Goal: Task Accomplishment & Management: Use online tool/utility

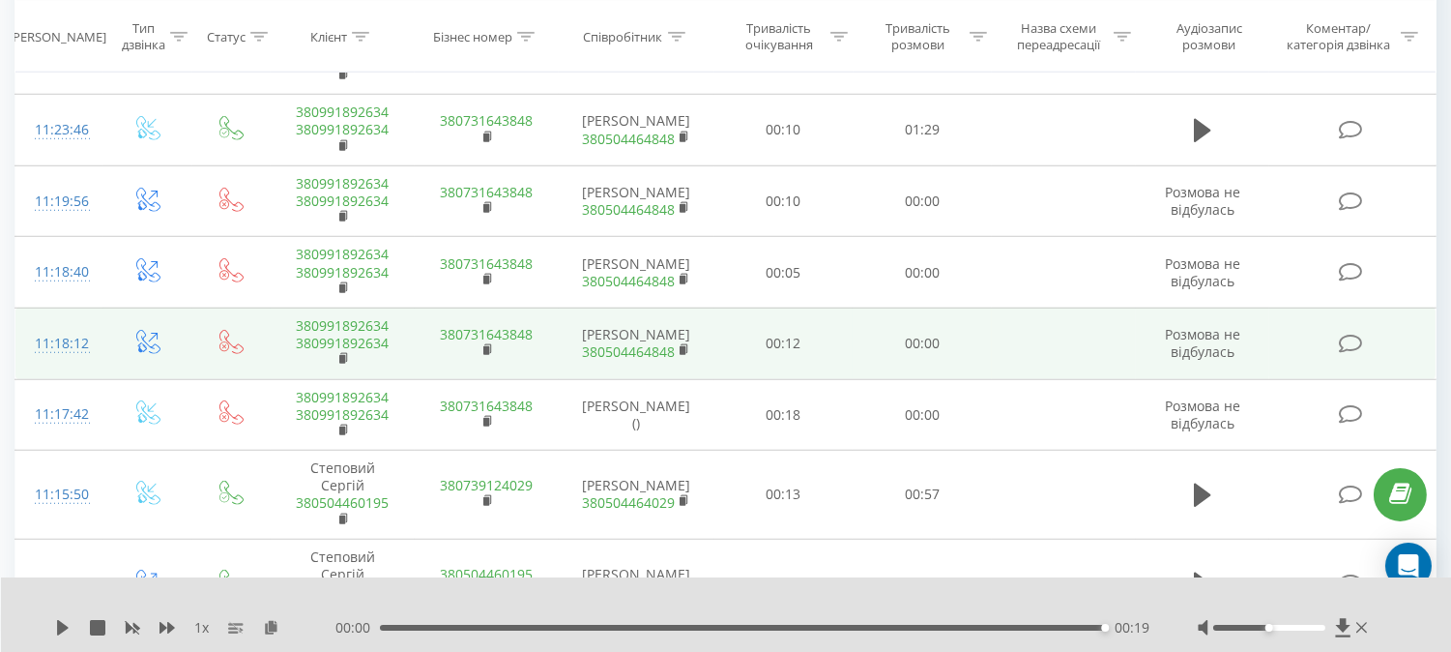
scroll to position [2593, 0]
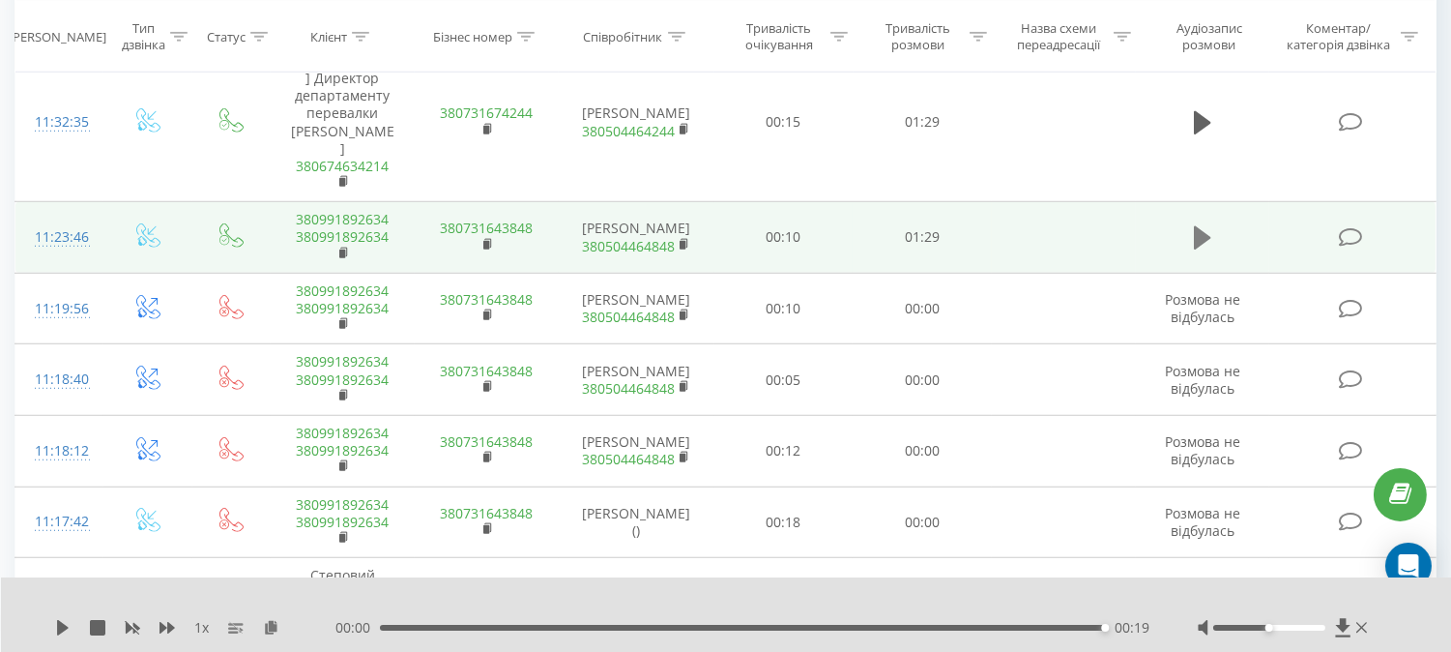
click at [1205, 226] on icon at bounding box center [1202, 237] width 17 height 23
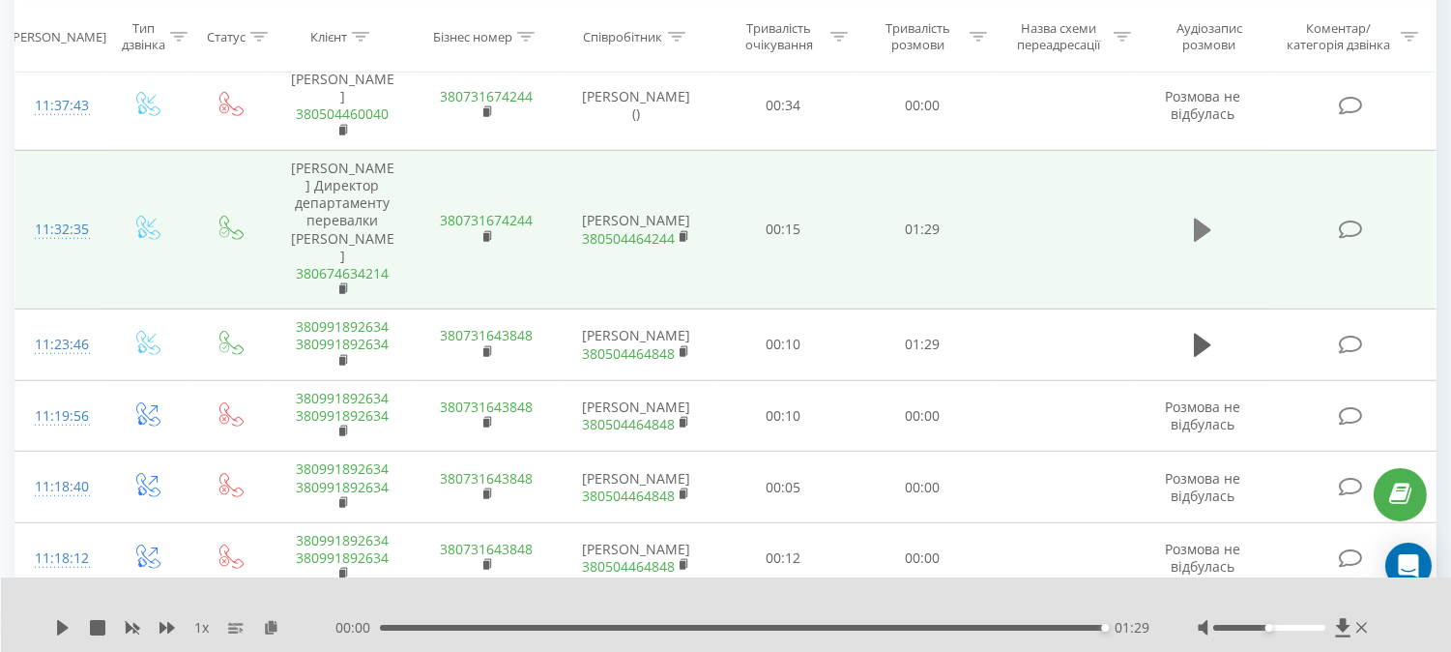
click at [1203, 217] on icon at bounding box center [1202, 230] width 17 height 27
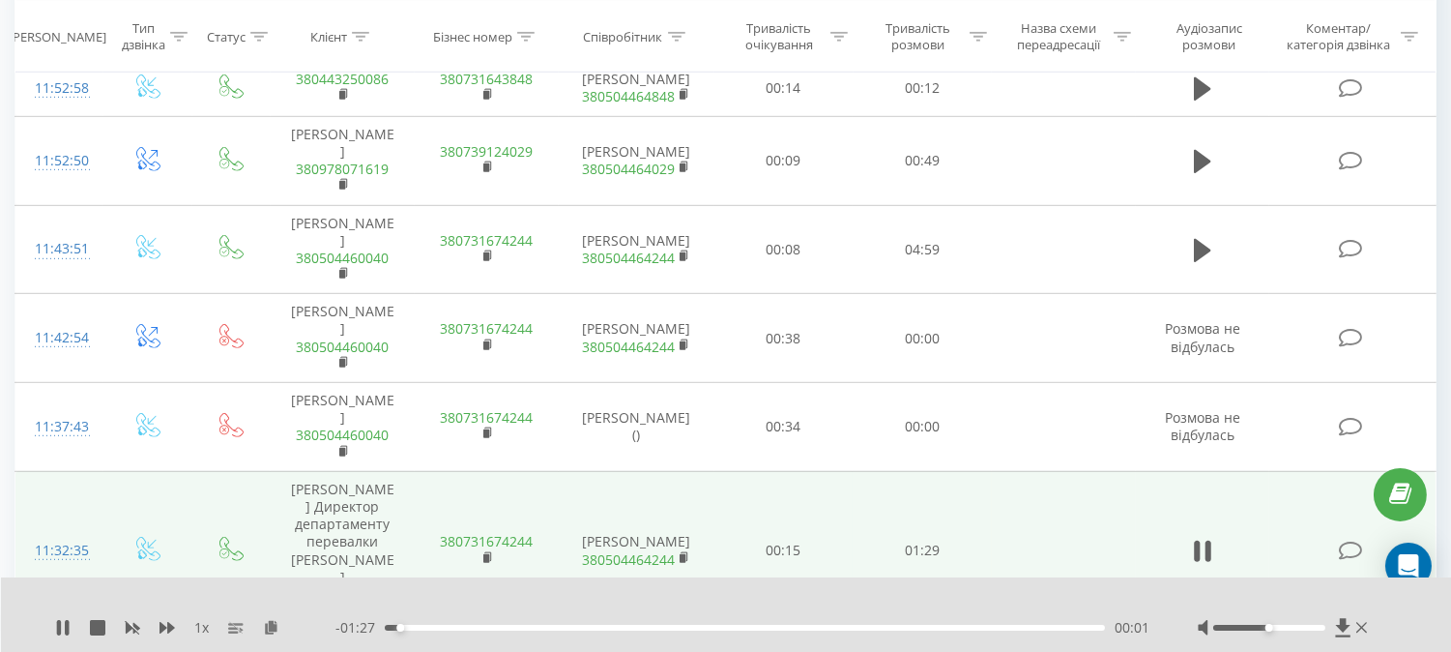
scroll to position [2163, 0]
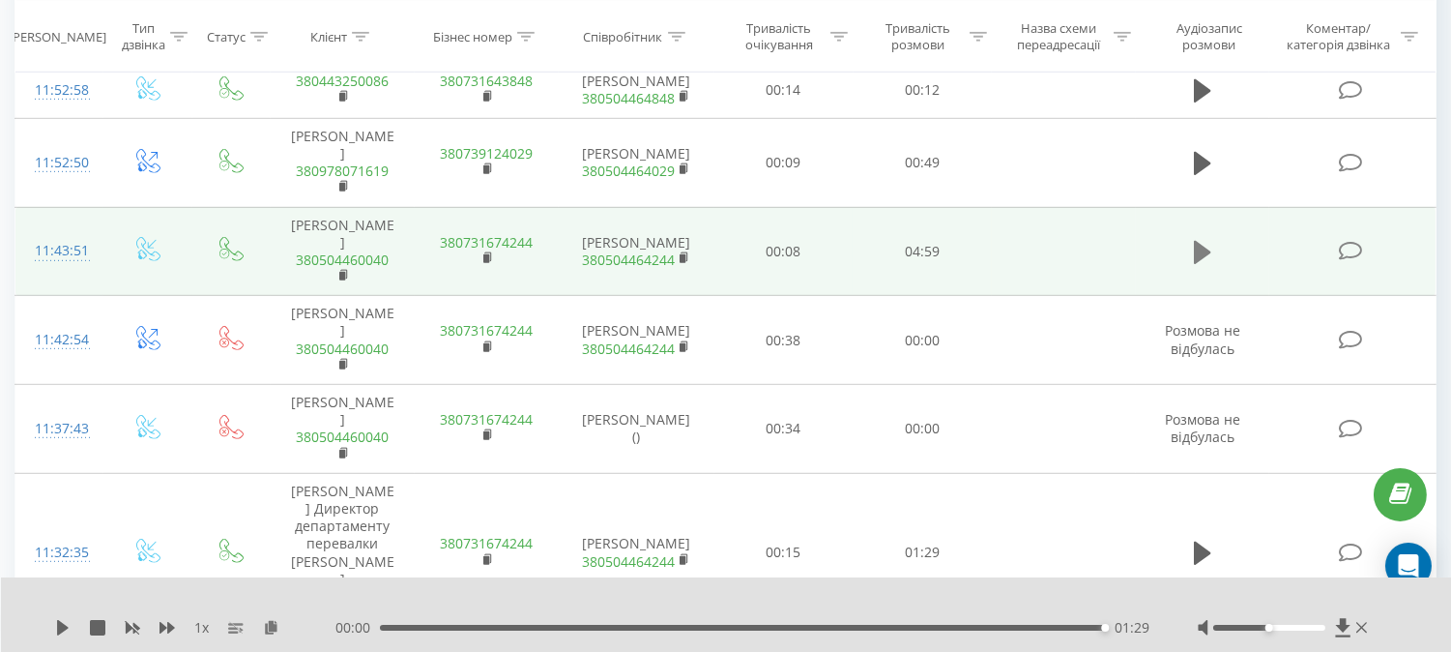
click at [1205, 239] on icon at bounding box center [1202, 252] width 17 height 27
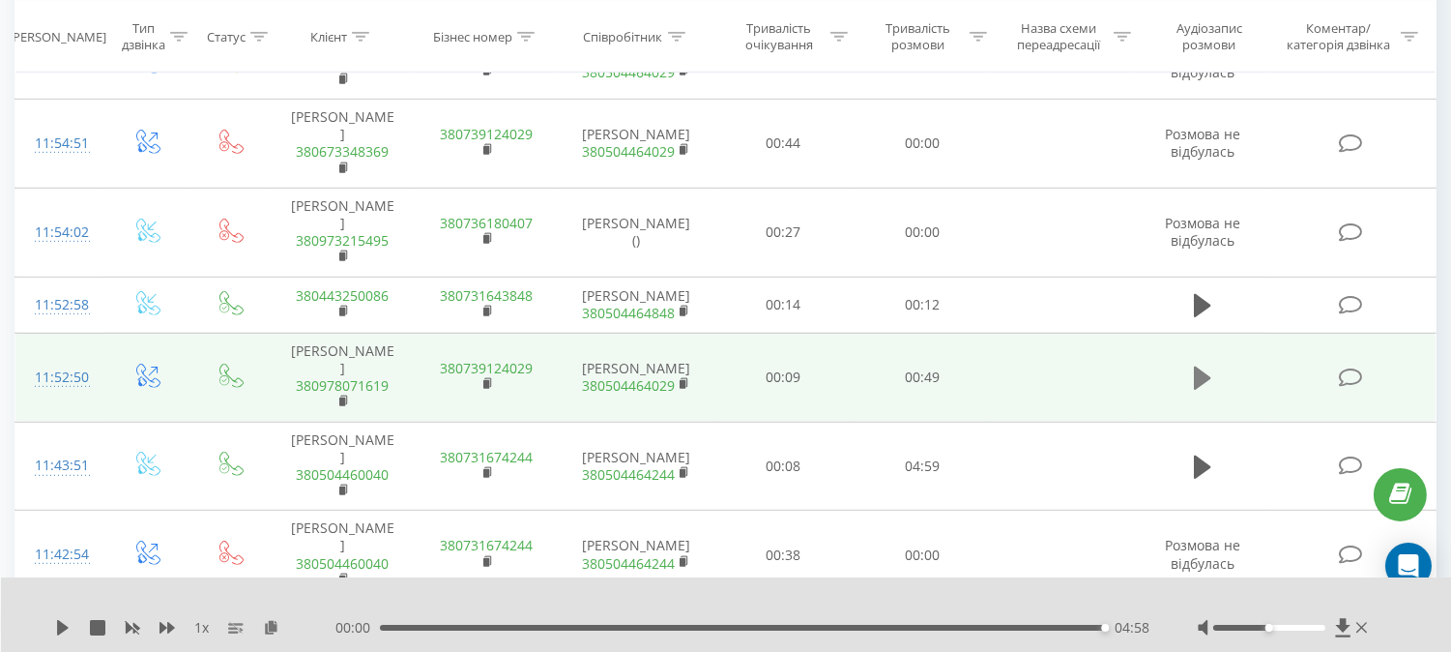
click at [1208, 364] on icon at bounding box center [1202, 377] width 17 height 27
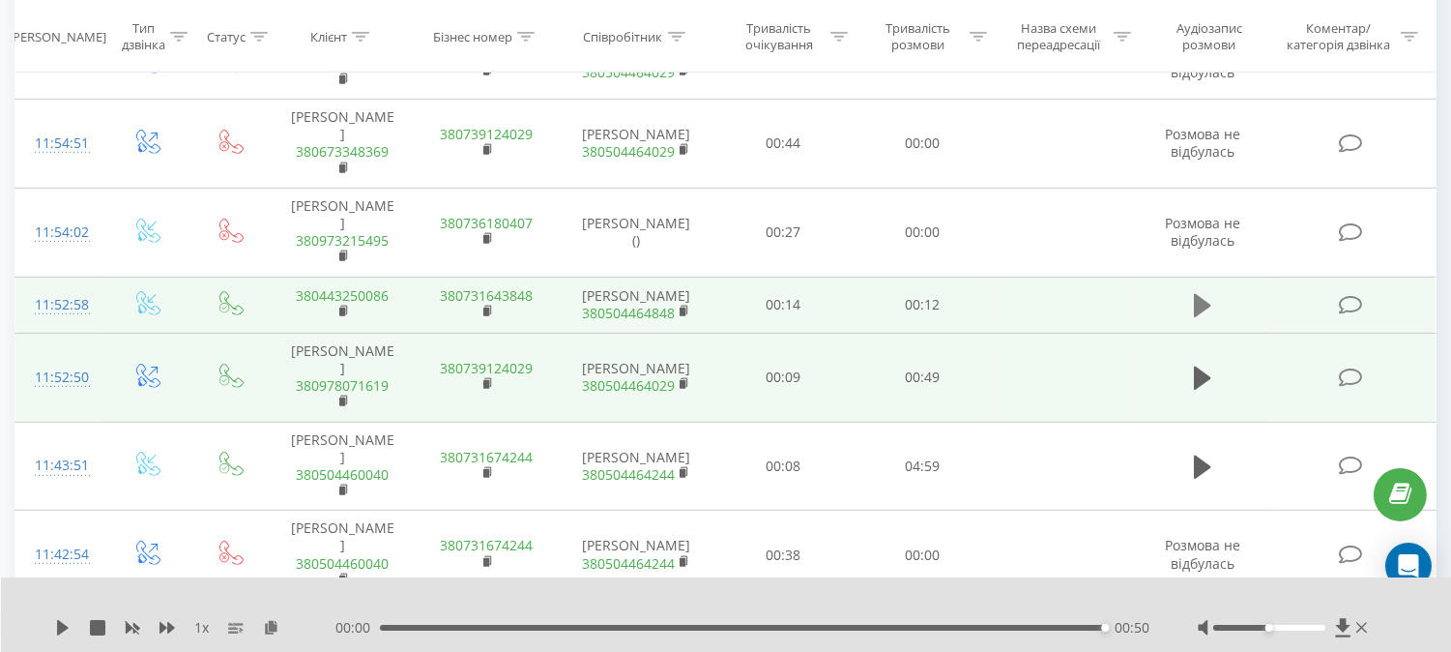
click at [1201, 294] on icon at bounding box center [1202, 305] width 17 height 23
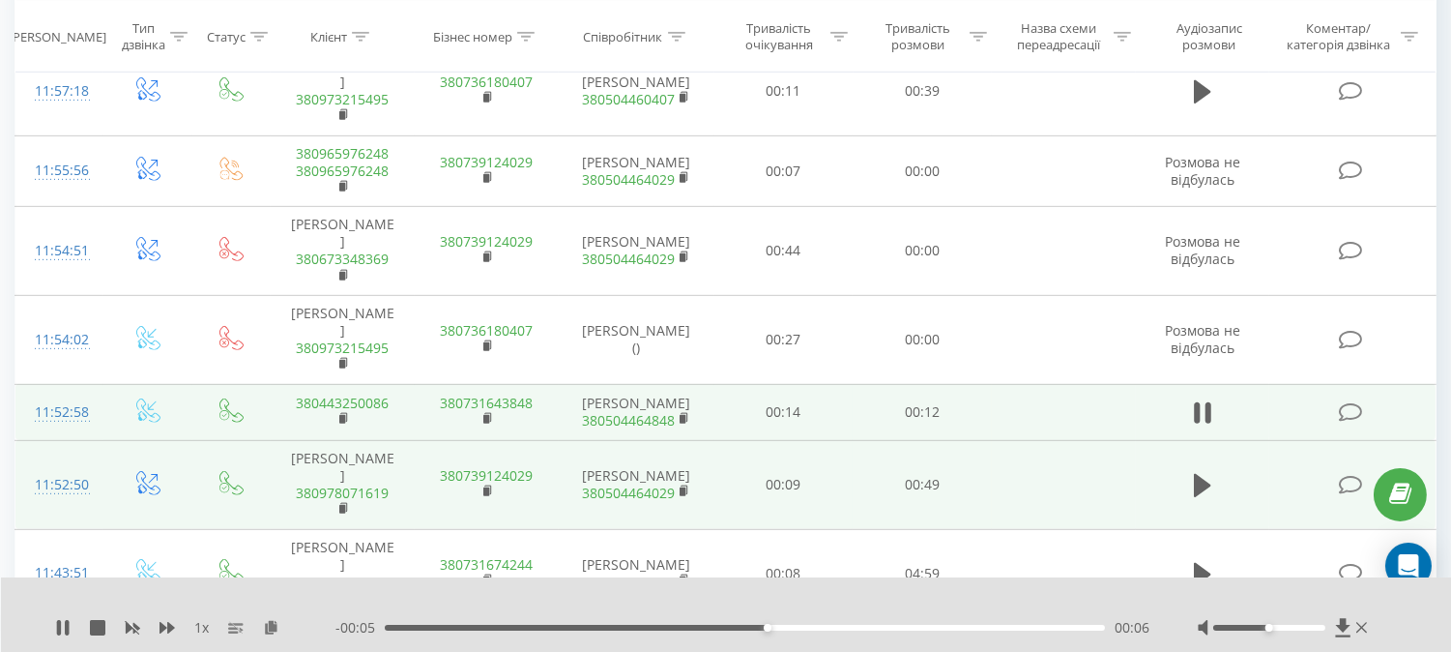
scroll to position [1734, 0]
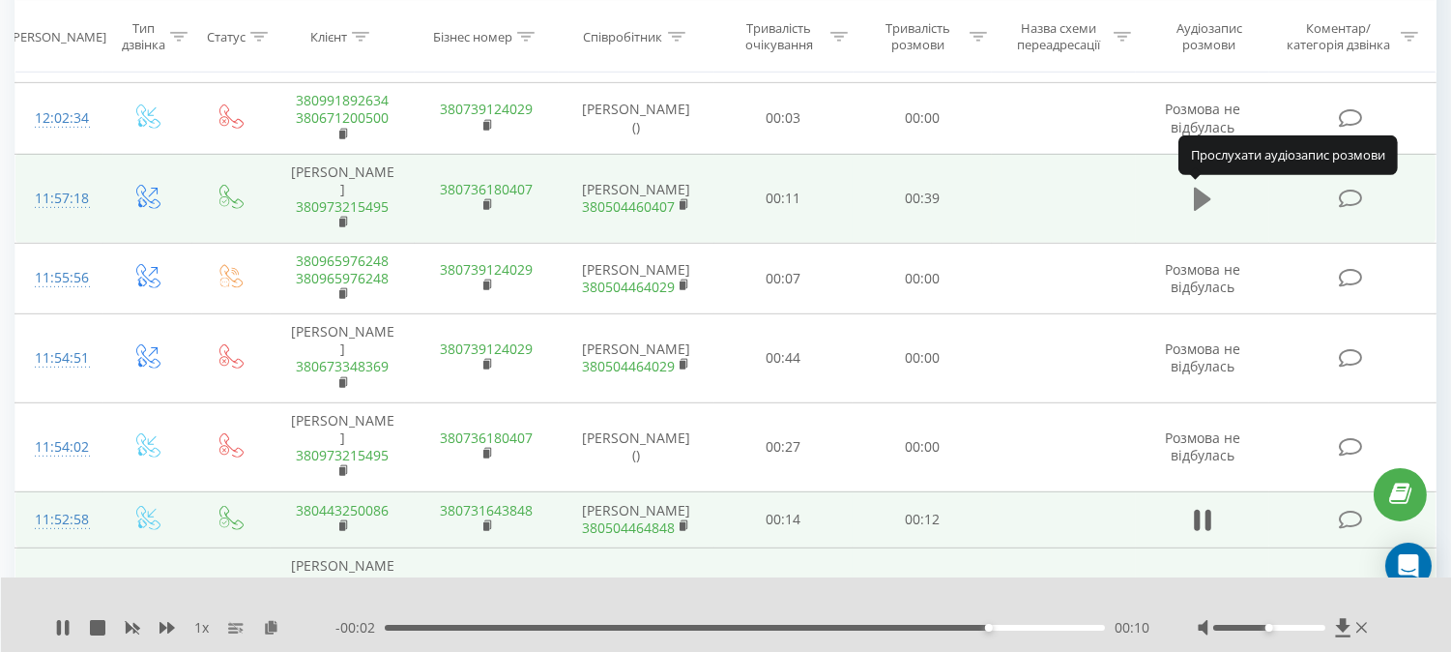
click at [1202, 190] on icon at bounding box center [1202, 199] width 17 height 23
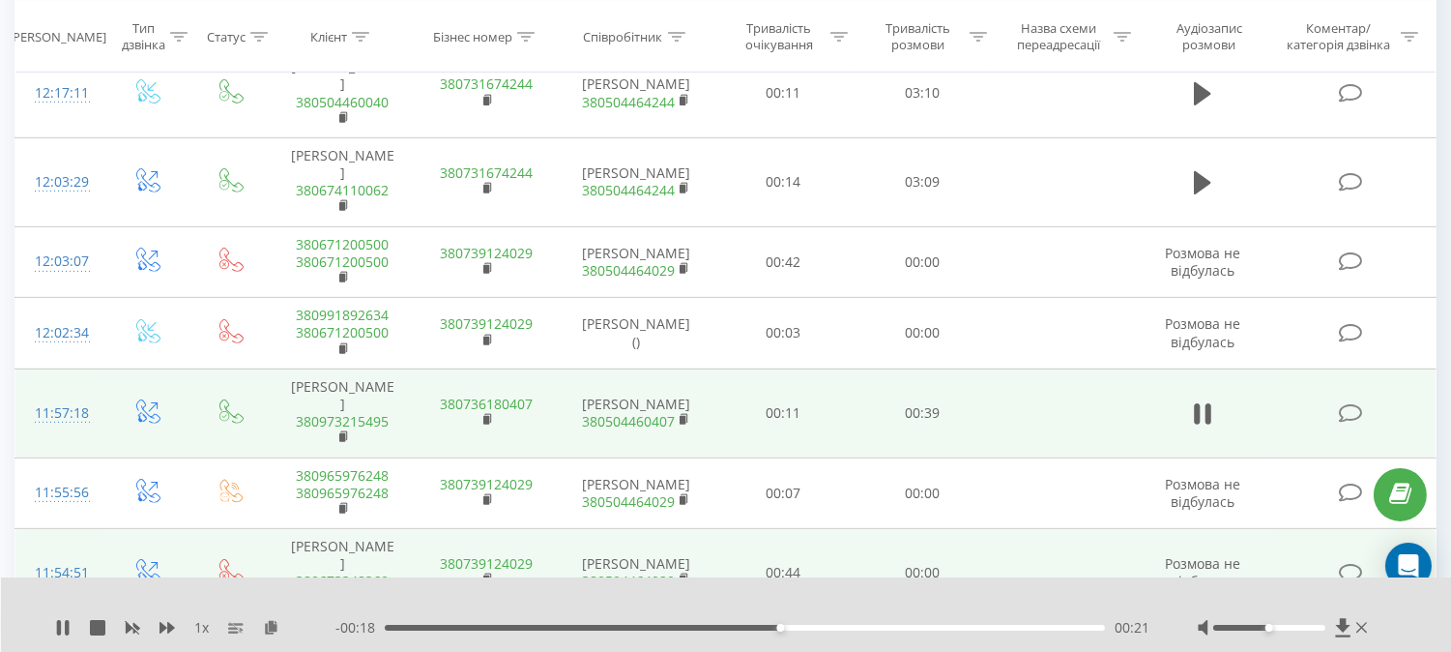
scroll to position [1412, 0]
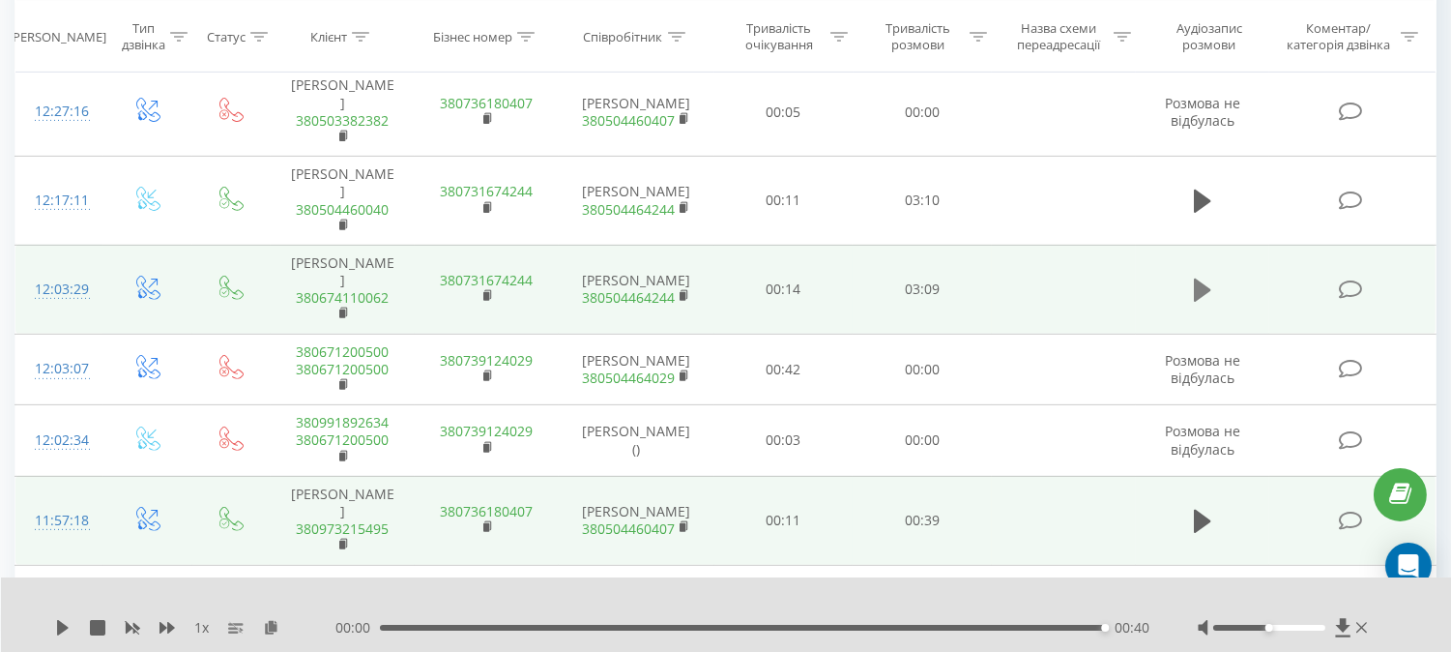
click at [1195, 293] on icon at bounding box center [1202, 289] width 17 height 23
click at [61, 632] on icon at bounding box center [62, 627] width 15 height 15
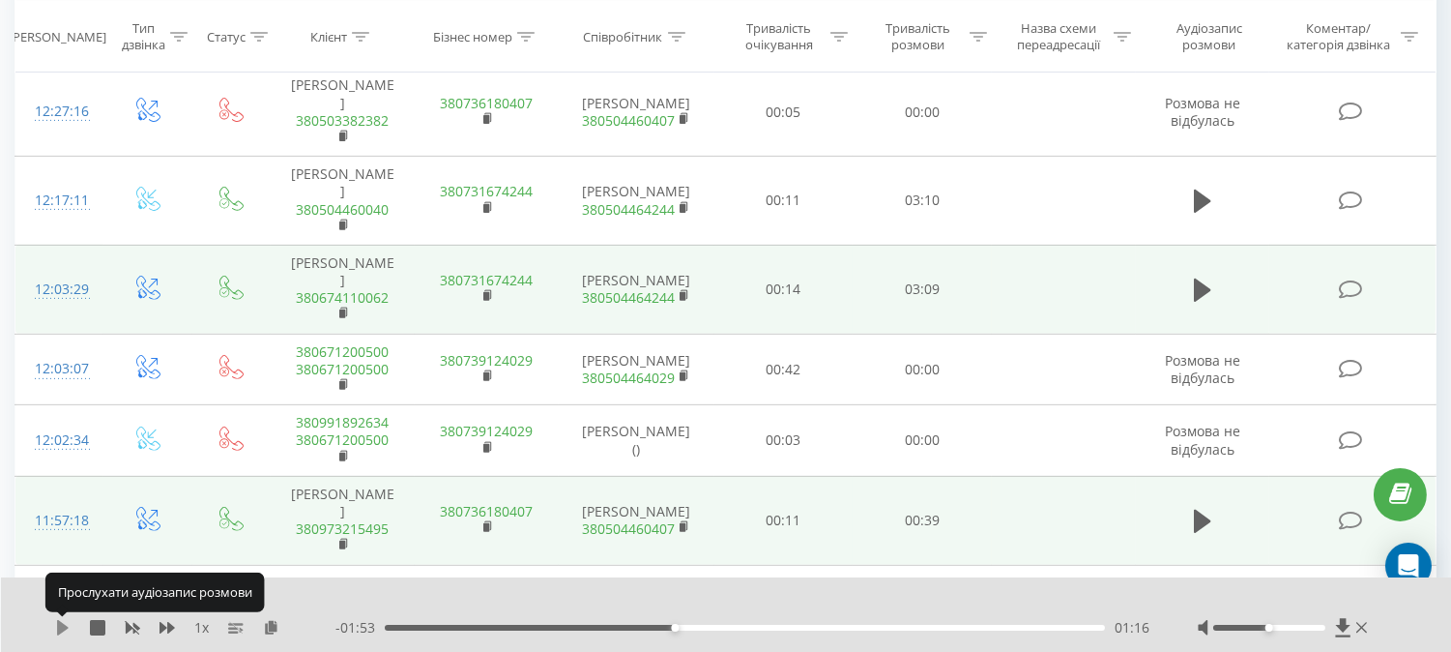
click at [61, 628] on icon at bounding box center [63, 627] width 12 height 15
click at [61, 628] on icon at bounding box center [62, 627] width 15 height 15
click at [61, 628] on icon at bounding box center [63, 627] width 12 height 15
click at [65, 626] on icon at bounding box center [67, 627] width 4 height 15
click at [65, 626] on icon at bounding box center [63, 627] width 12 height 15
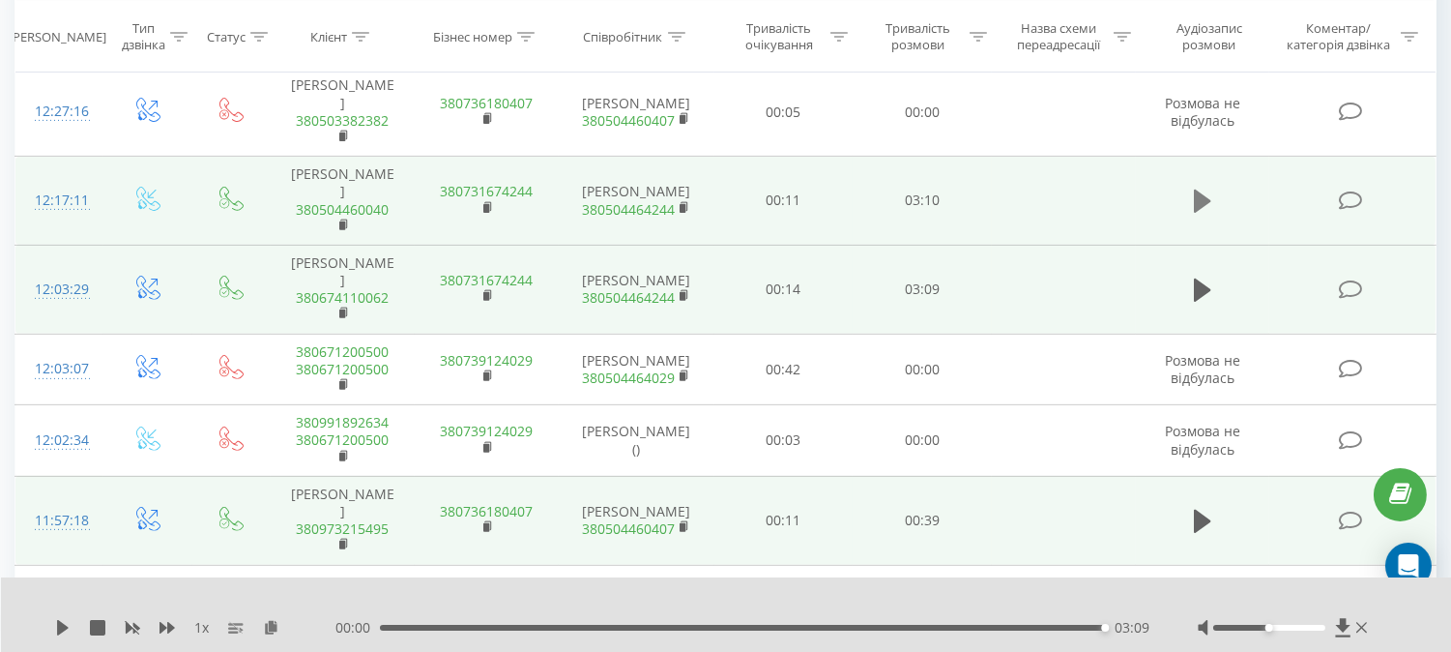
click at [1197, 213] on icon at bounding box center [1202, 200] width 17 height 23
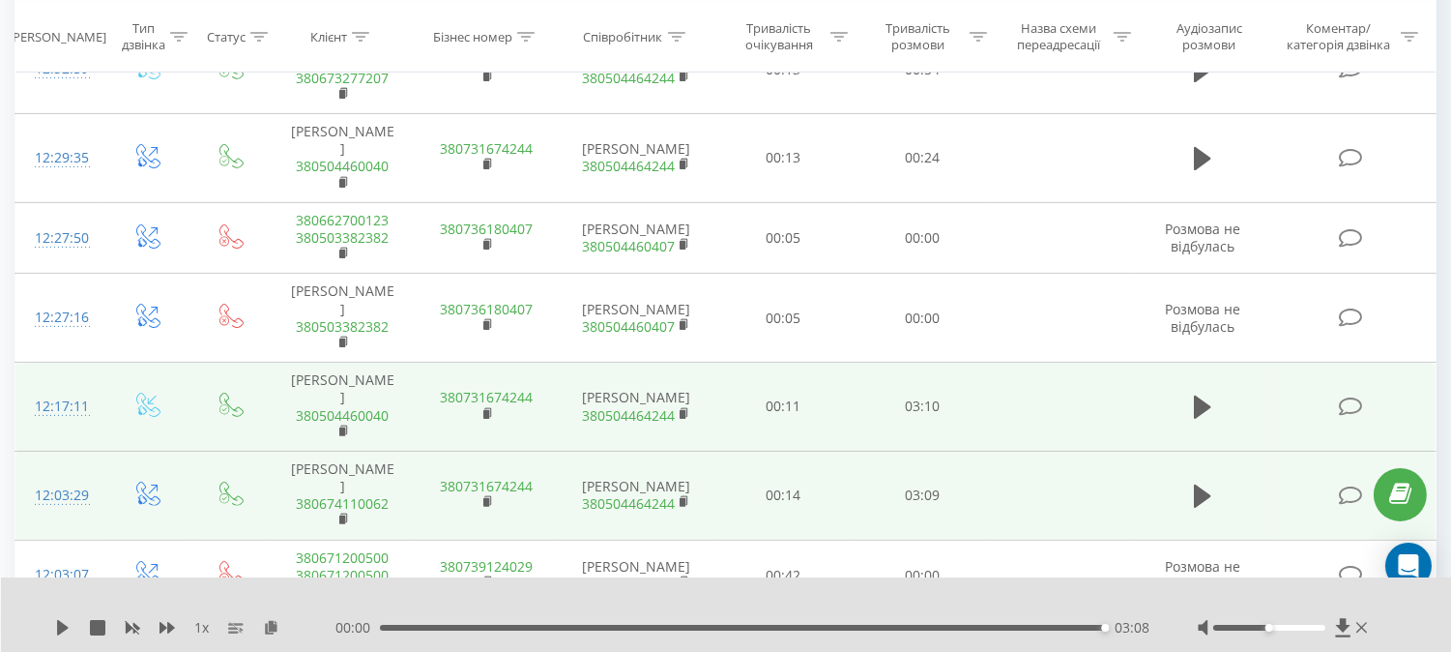
scroll to position [1197, 0]
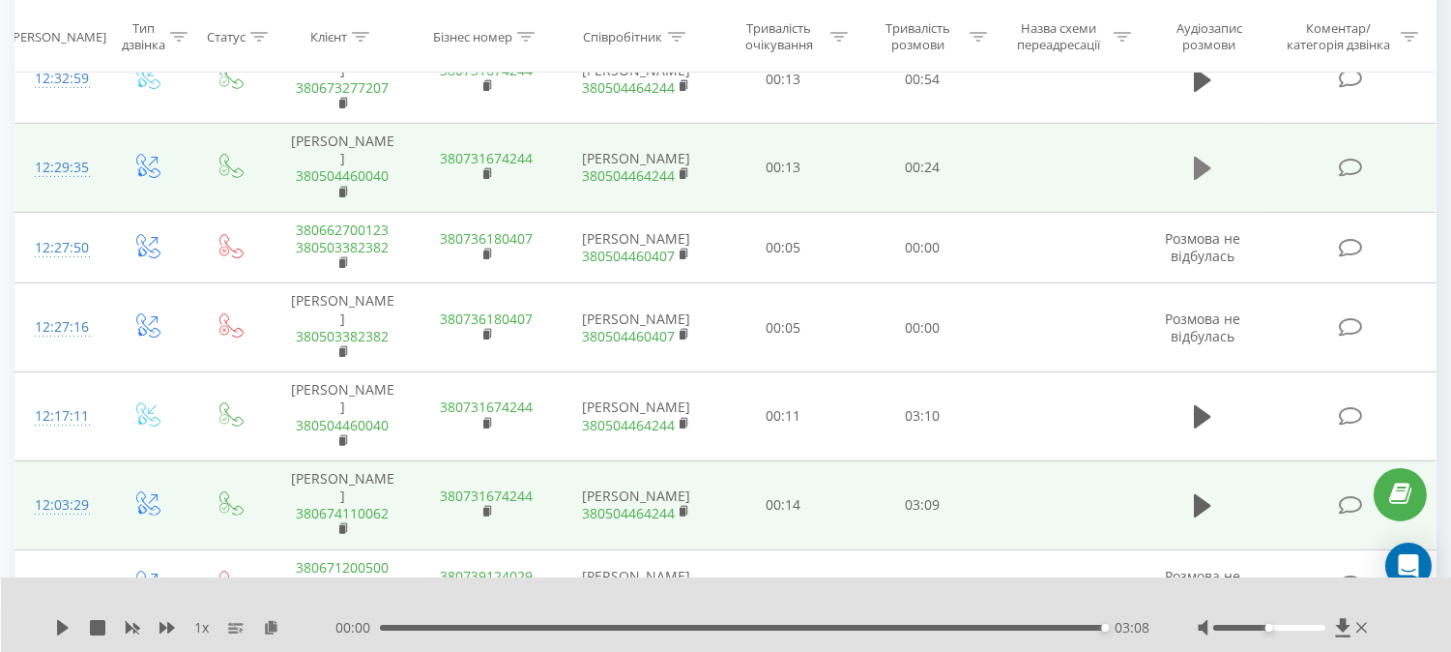
click at [1201, 162] on icon at bounding box center [1202, 168] width 17 height 23
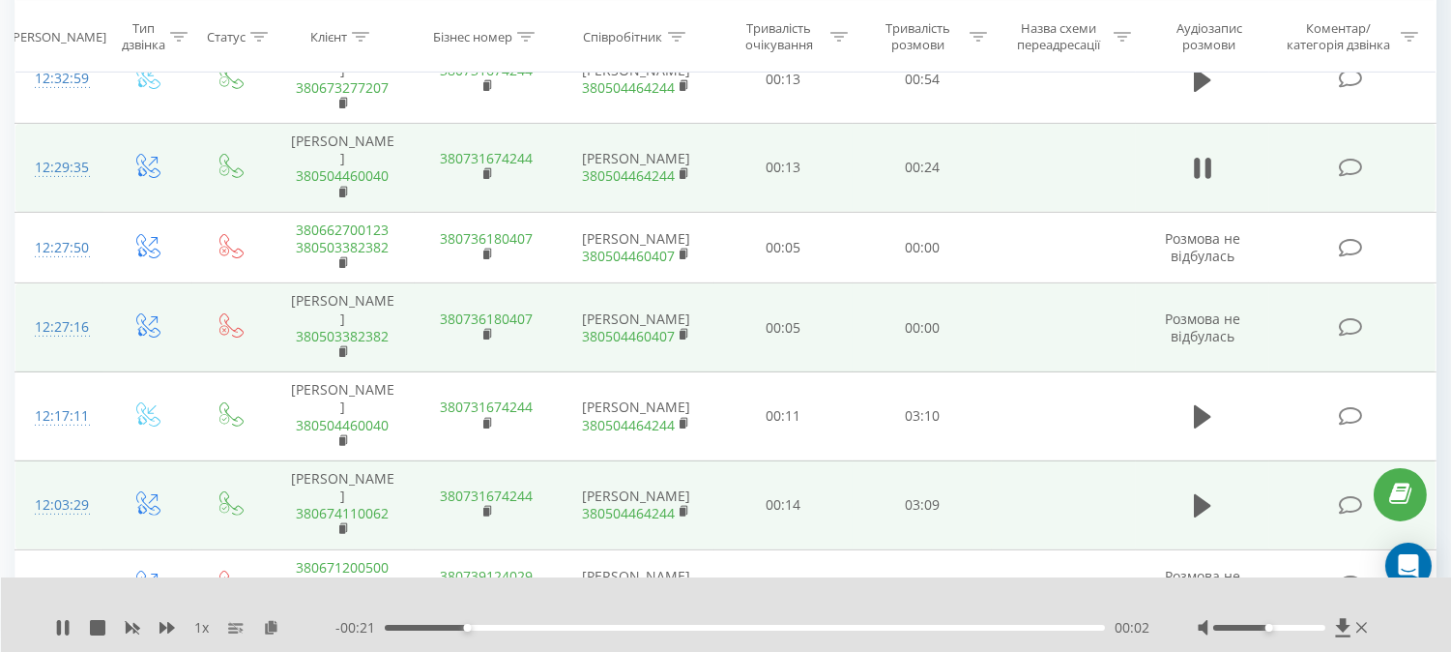
scroll to position [1089, 0]
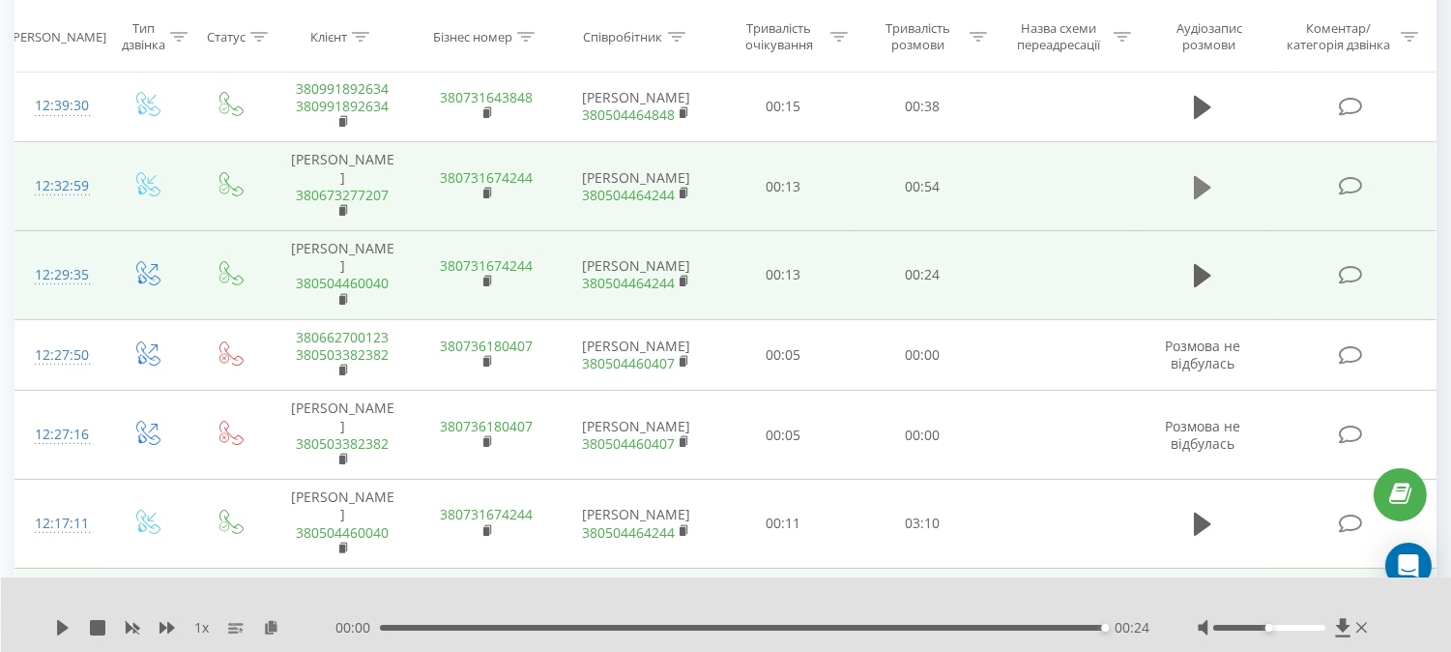
click at [1197, 177] on icon at bounding box center [1202, 187] width 17 height 27
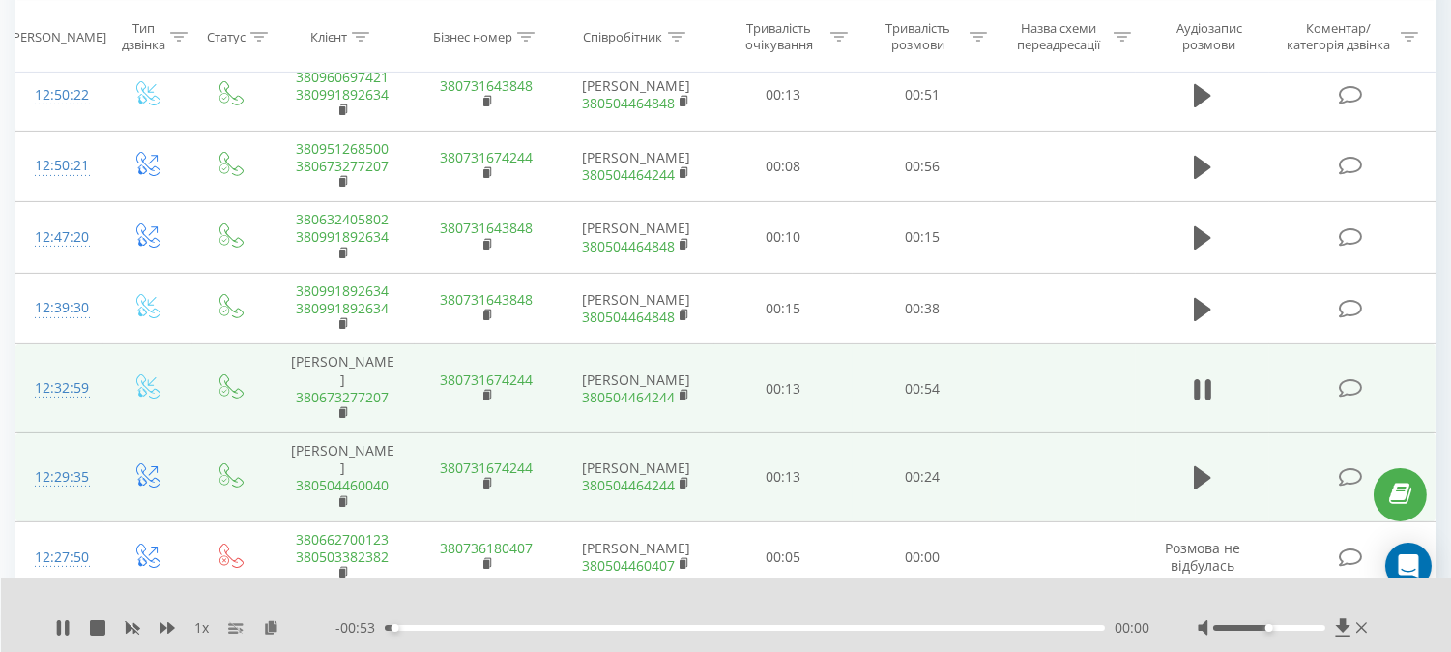
scroll to position [875, 0]
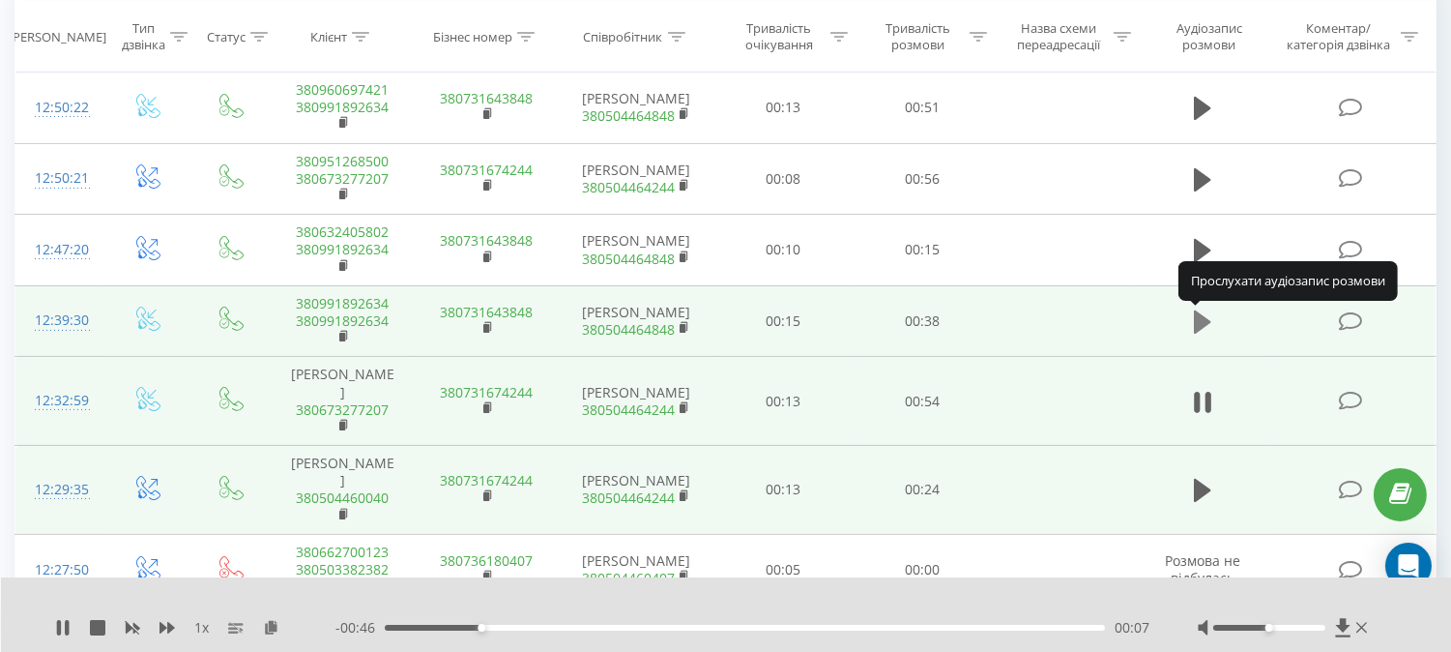
click at [1202, 319] on icon at bounding box center [1202, 321] width 17 height 23
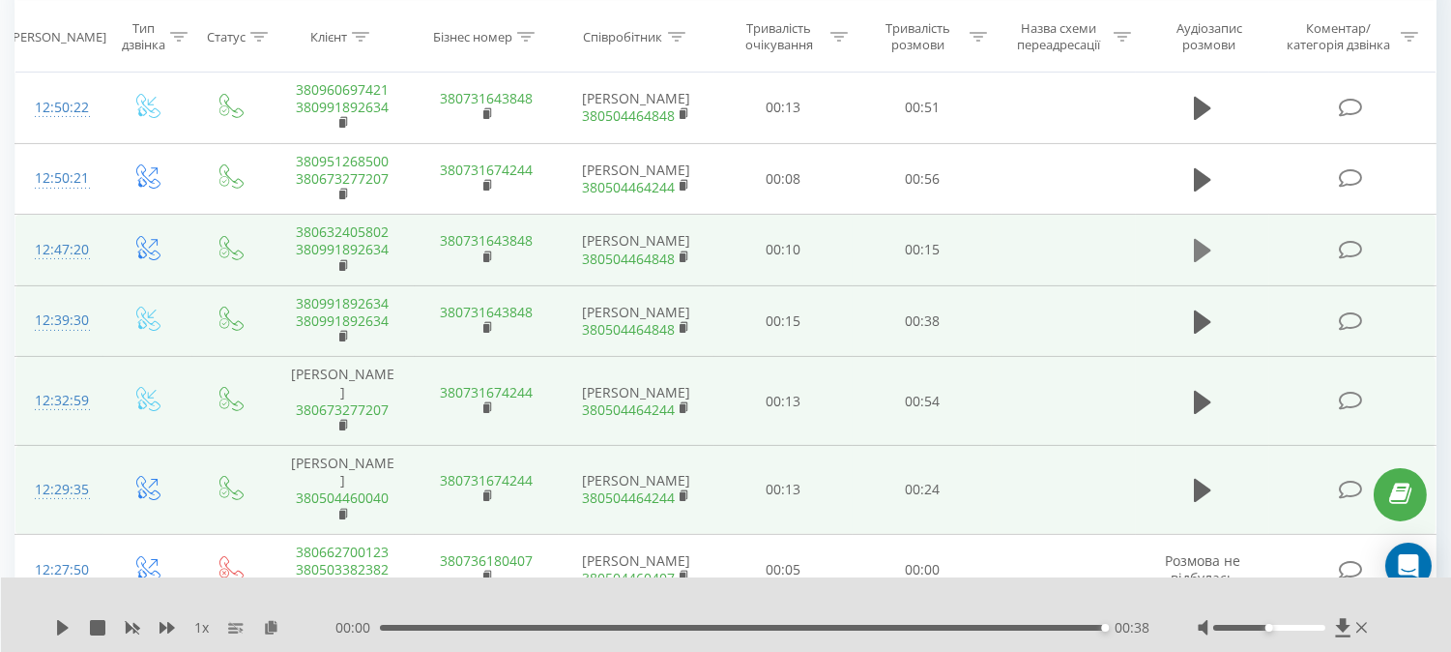
click at [1205, 245] on icon at bounding box center [1202, 250] width 17 height 27
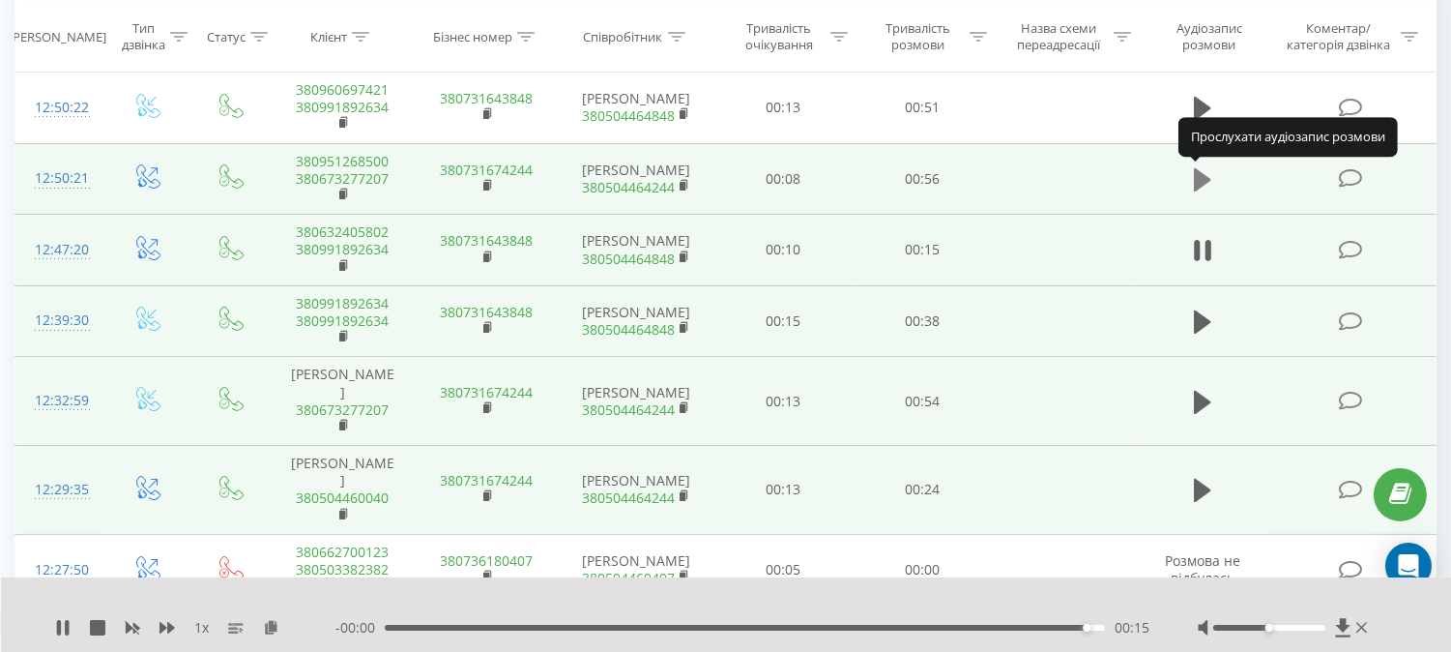
click at [1200, 179] on icon at bounding box center [1202, 179] width 17 height 23
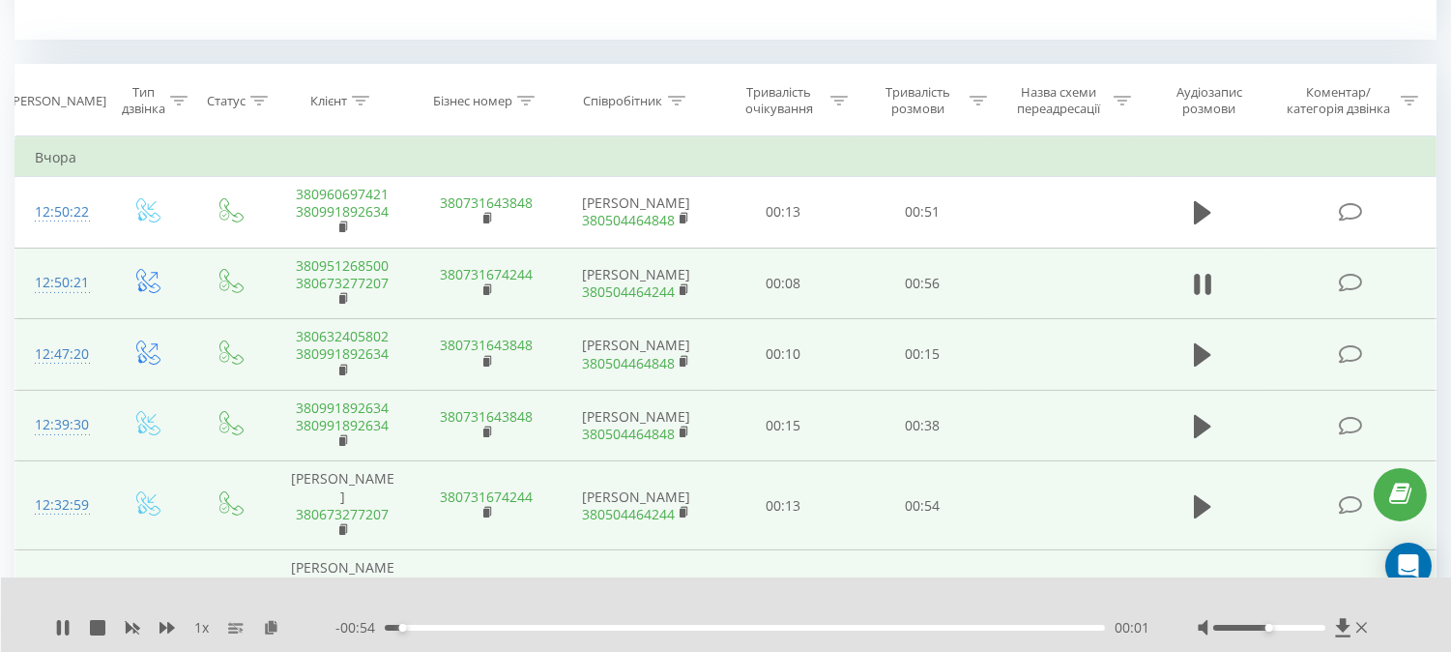
scroll to position [767, 0]
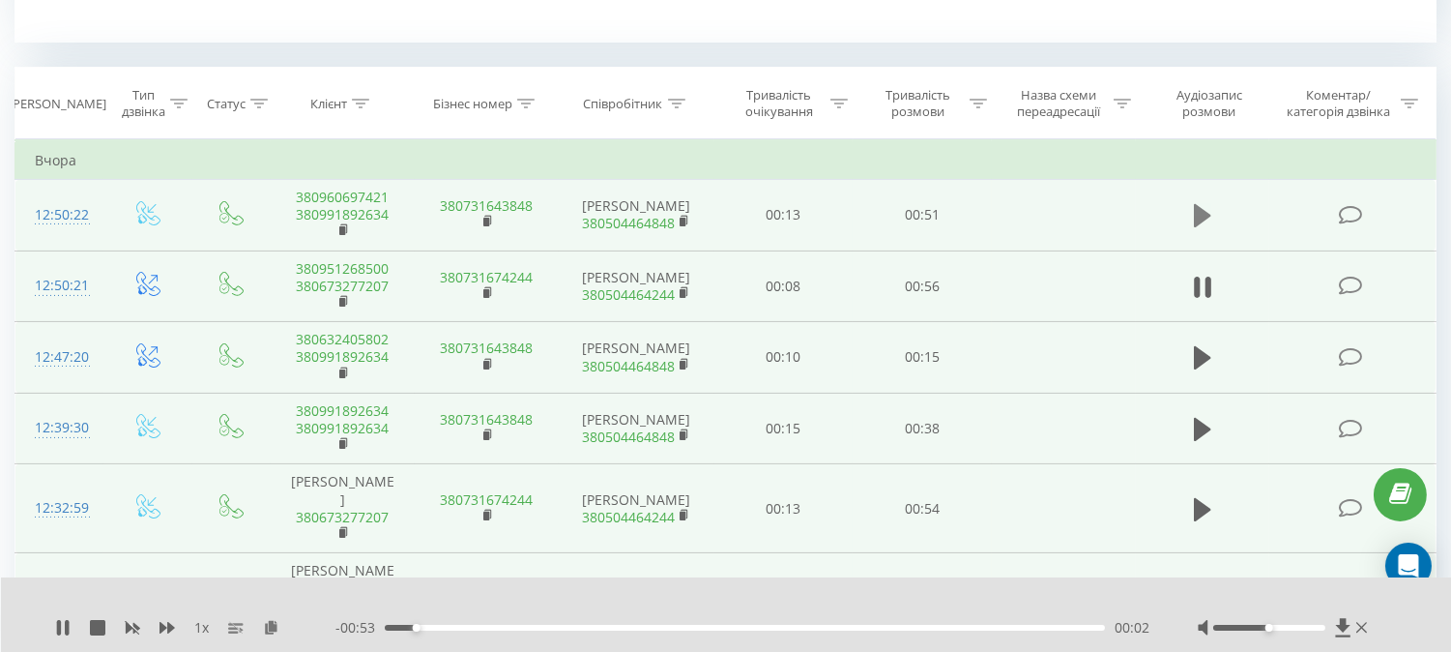
click at [1199, 202] on icon at bounding box center [1202, 215] width 17 height 27
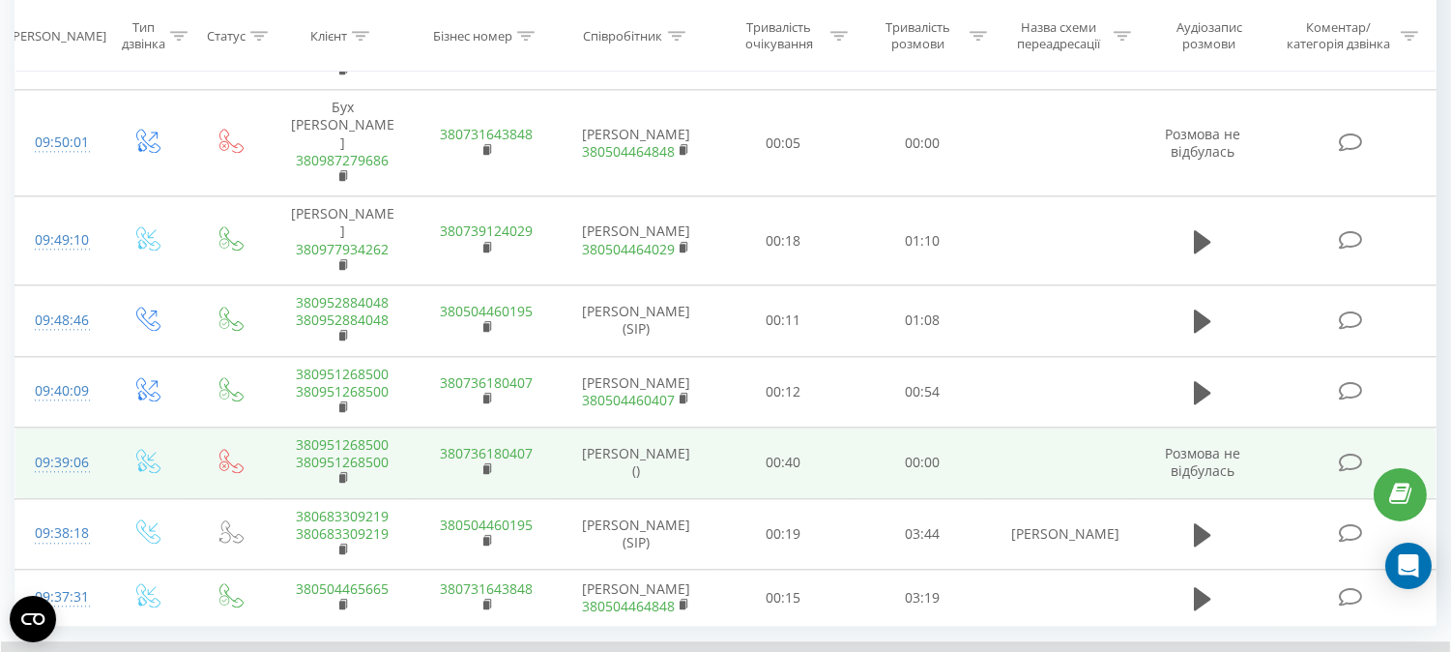
scroll to position [8393, 0]
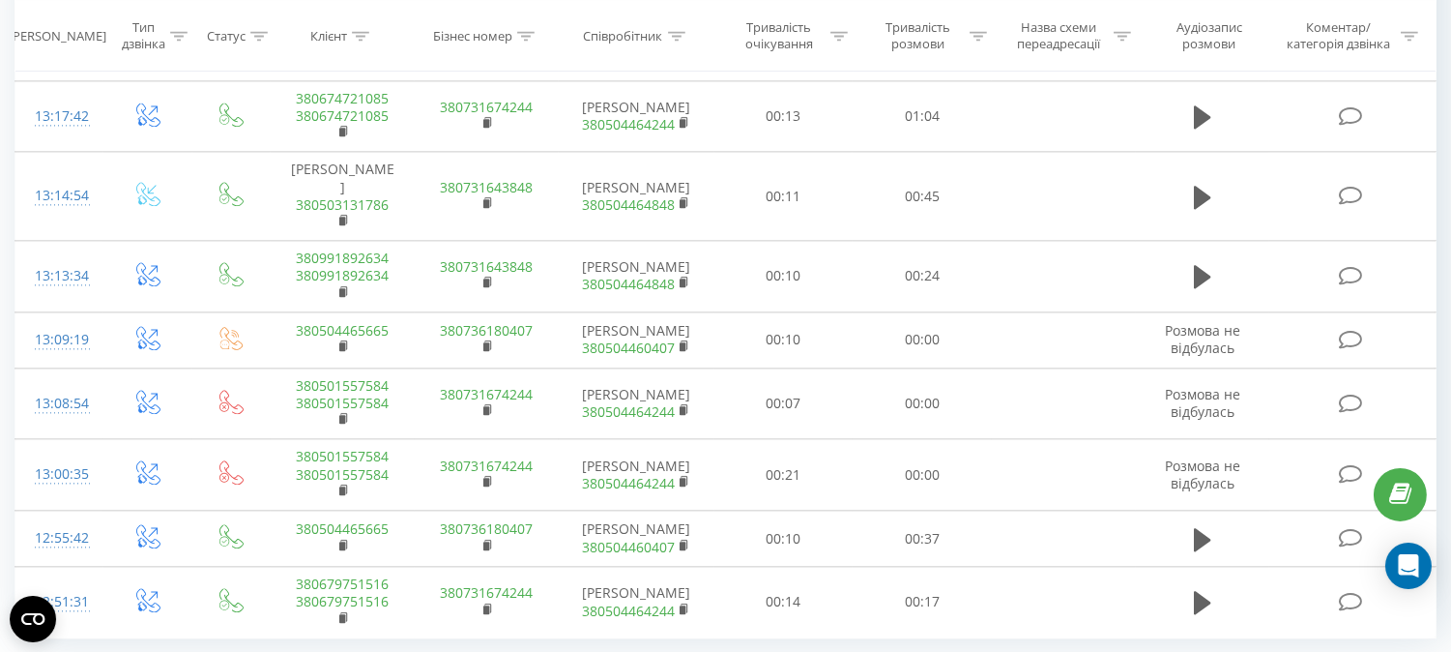
scroll to position [8139, 0]
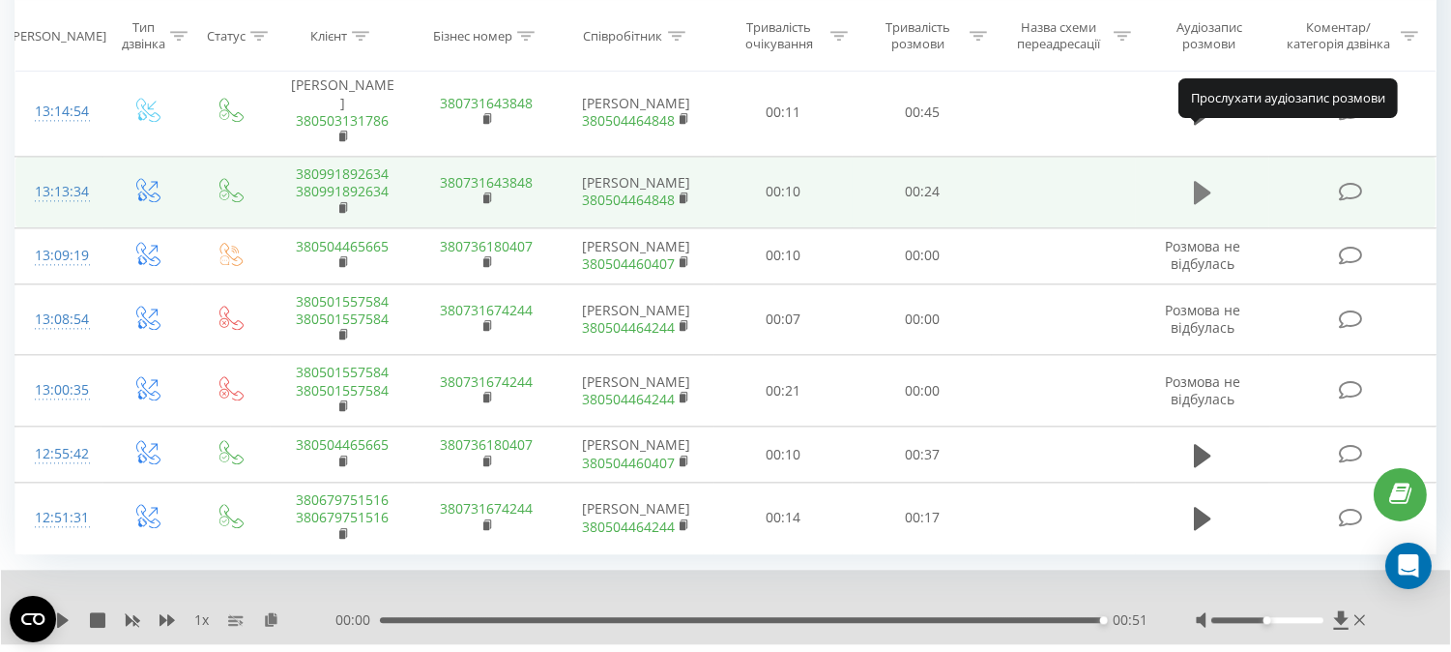
click at [1202, 181] on icon at bounding box center [1202, 192] width 17 height 23
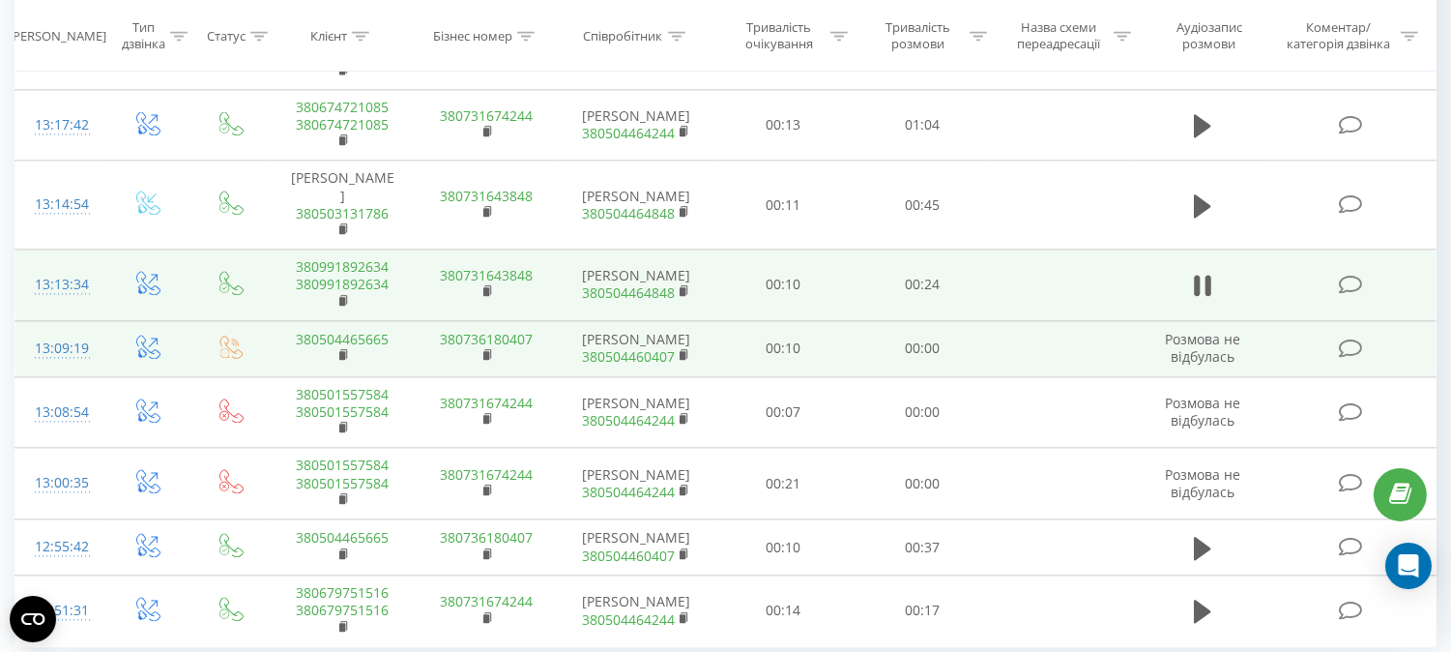
scroll to position [8031, 0]
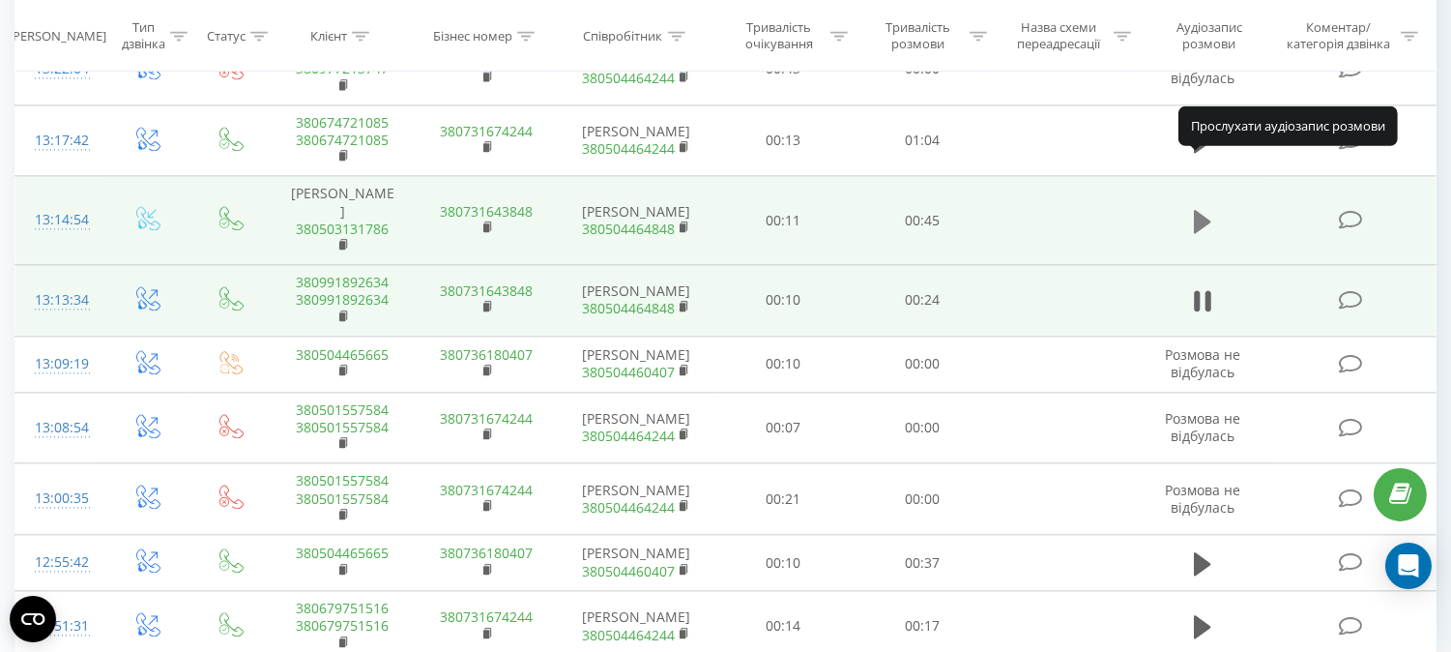
click at [1201, 210] on icon at bounding box center [1202, 221] width 17 height 23
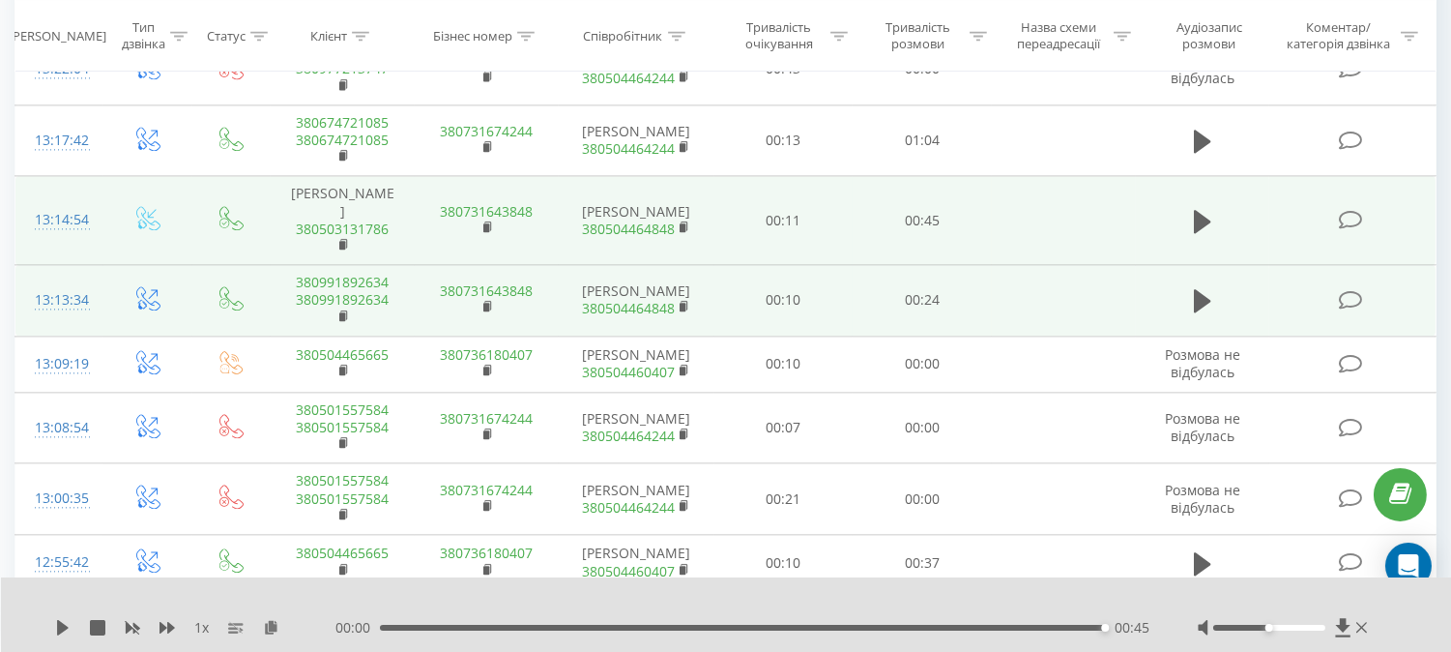
scroll to position [7816, 0]
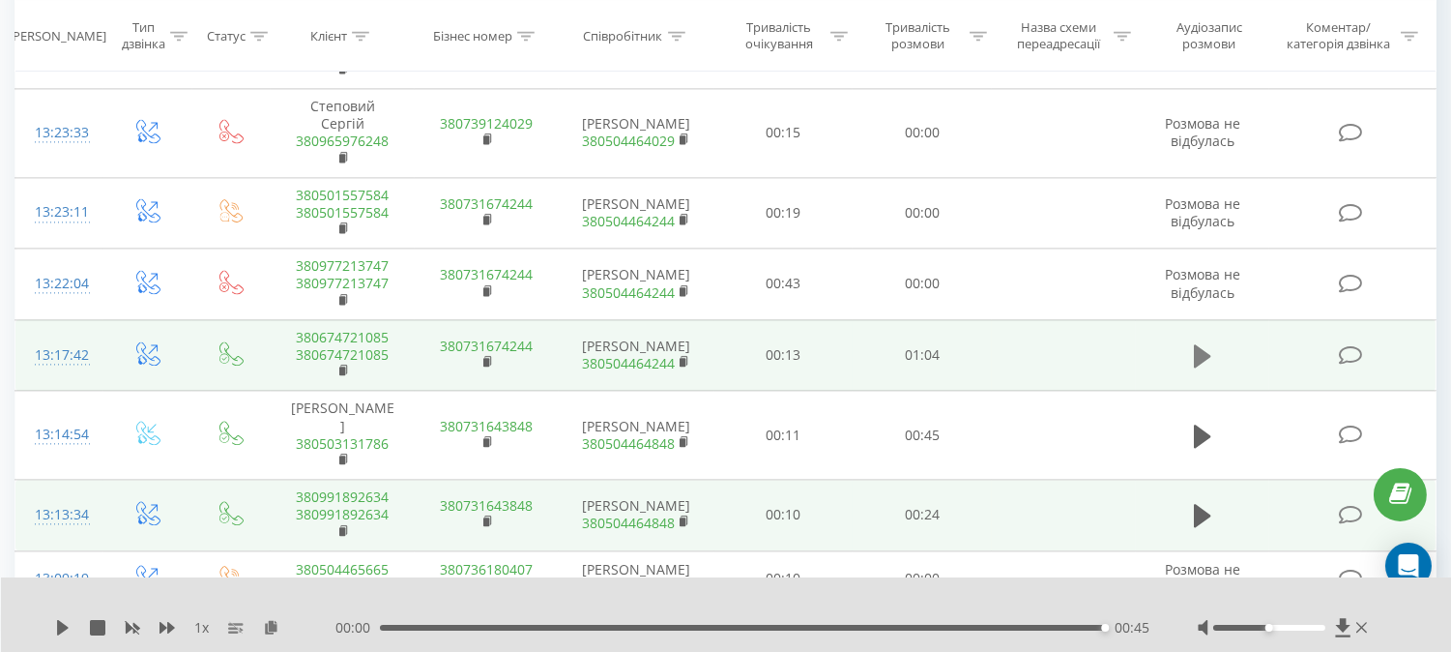
click at [1199, 344] on icon at bounding box center [1202, 355] width 17 height 23
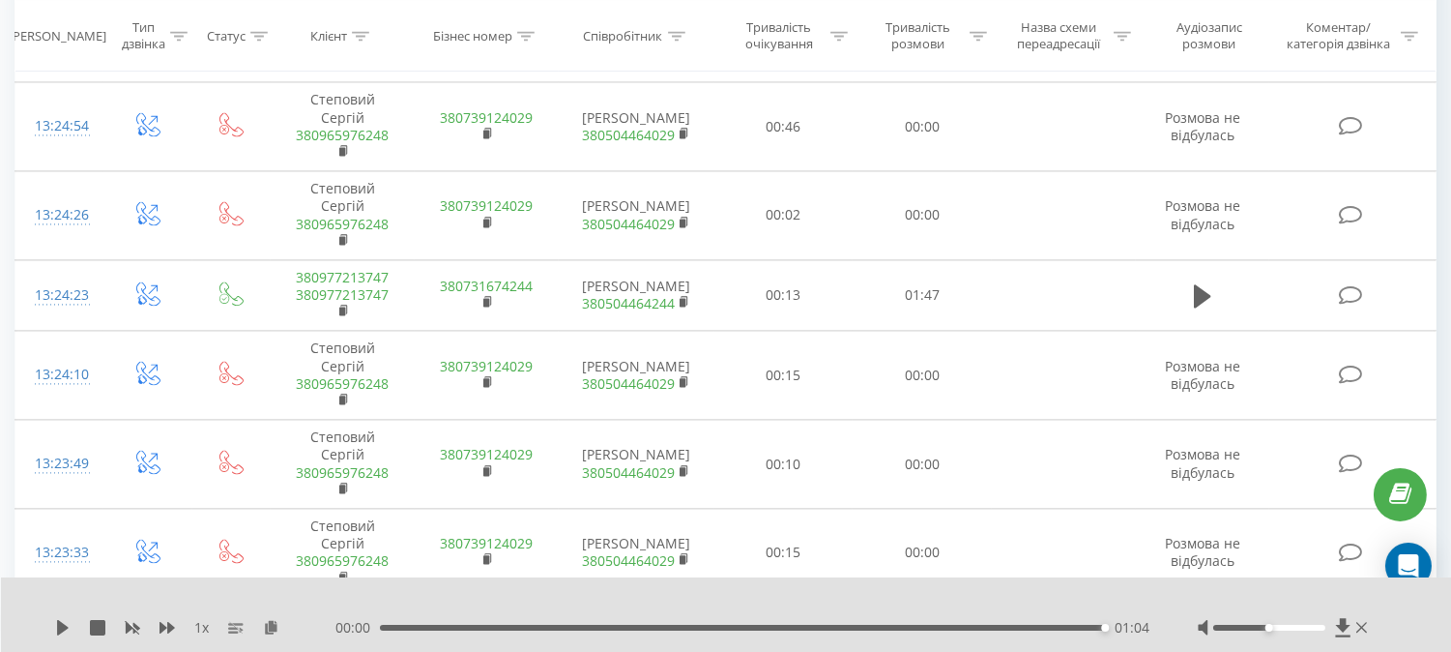
scroll to position [7387, 0]
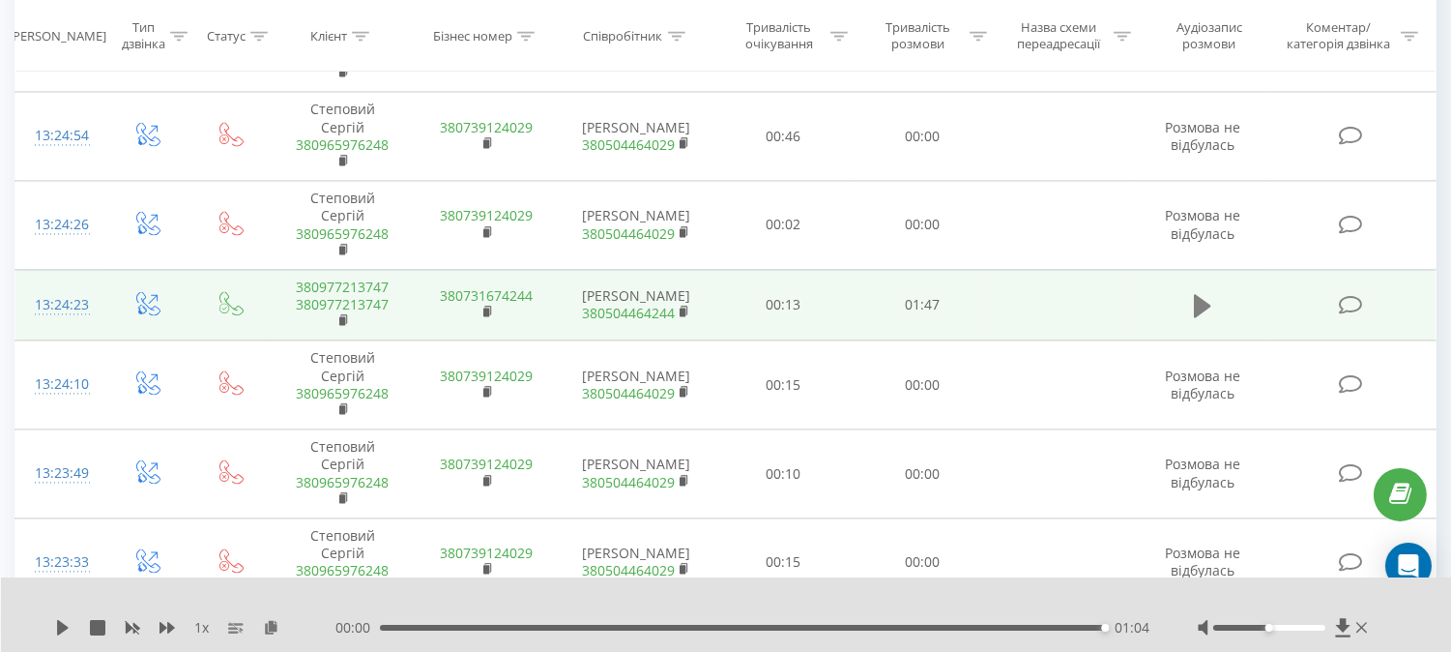
click at [1201, 294] on icon at bounding box center [1202, 305] width 17 height 23
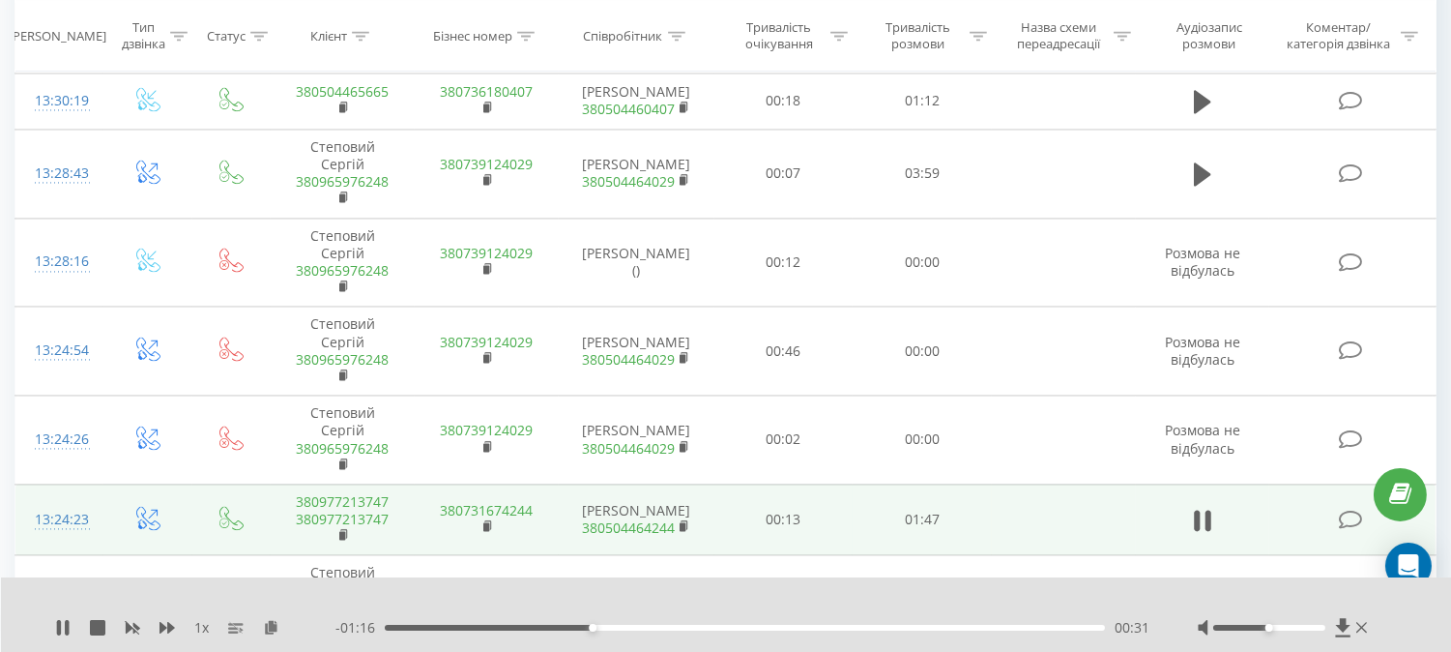
scroll to position [7064, 0]
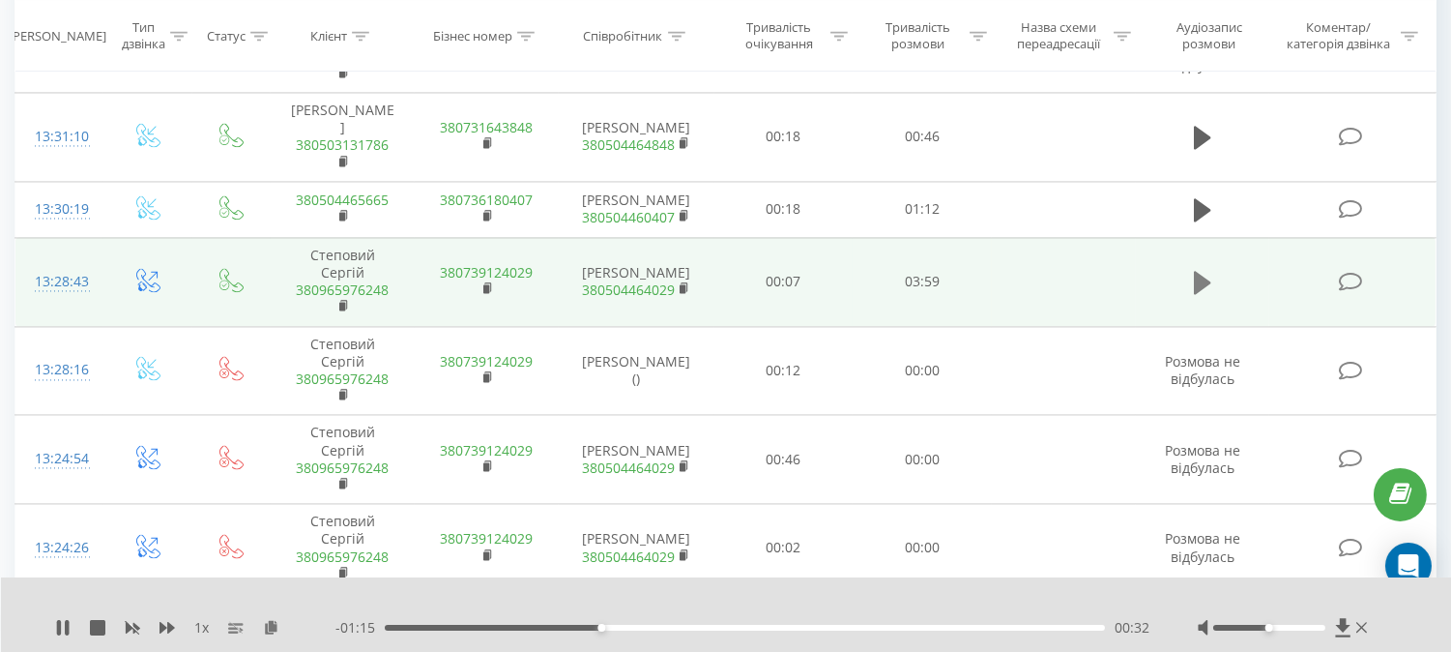
click at [1206, 269] on icon at bounding box center [1202, 282] width 17 height 27
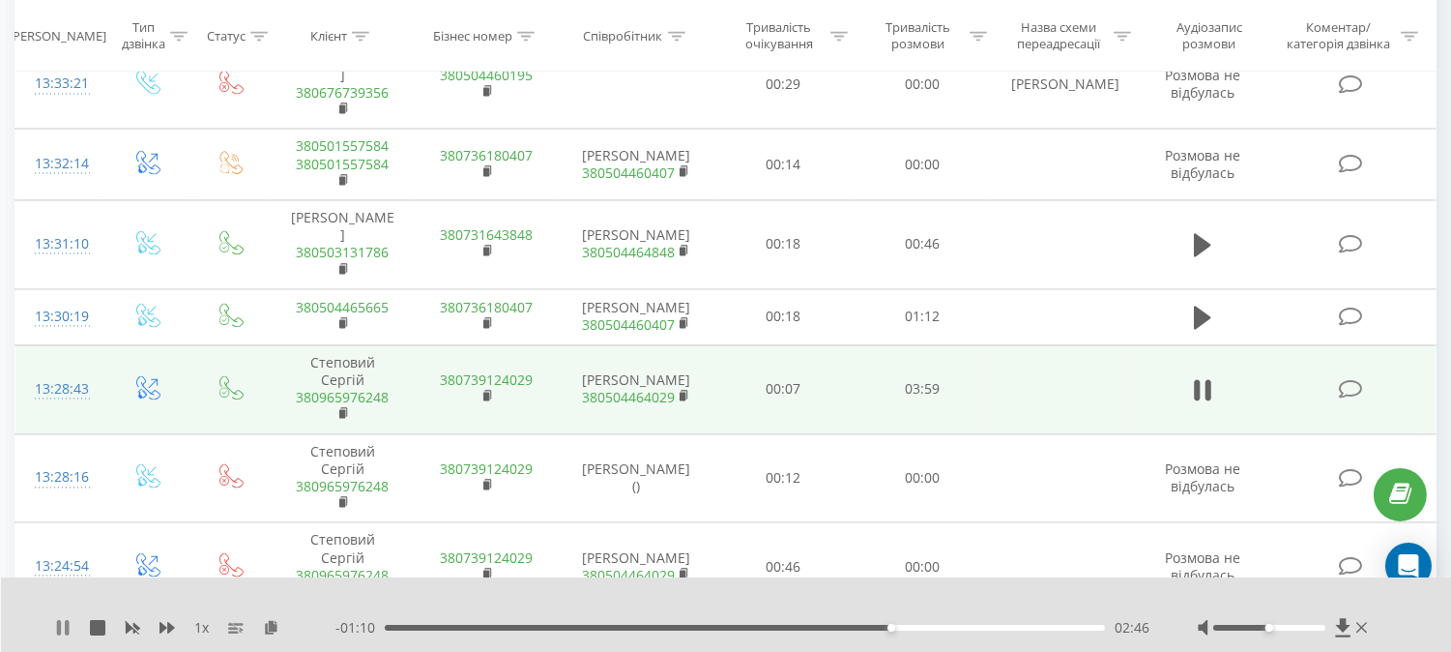
click at [65, 620] on icon at bounding box center [62, 627] width 15 height 15
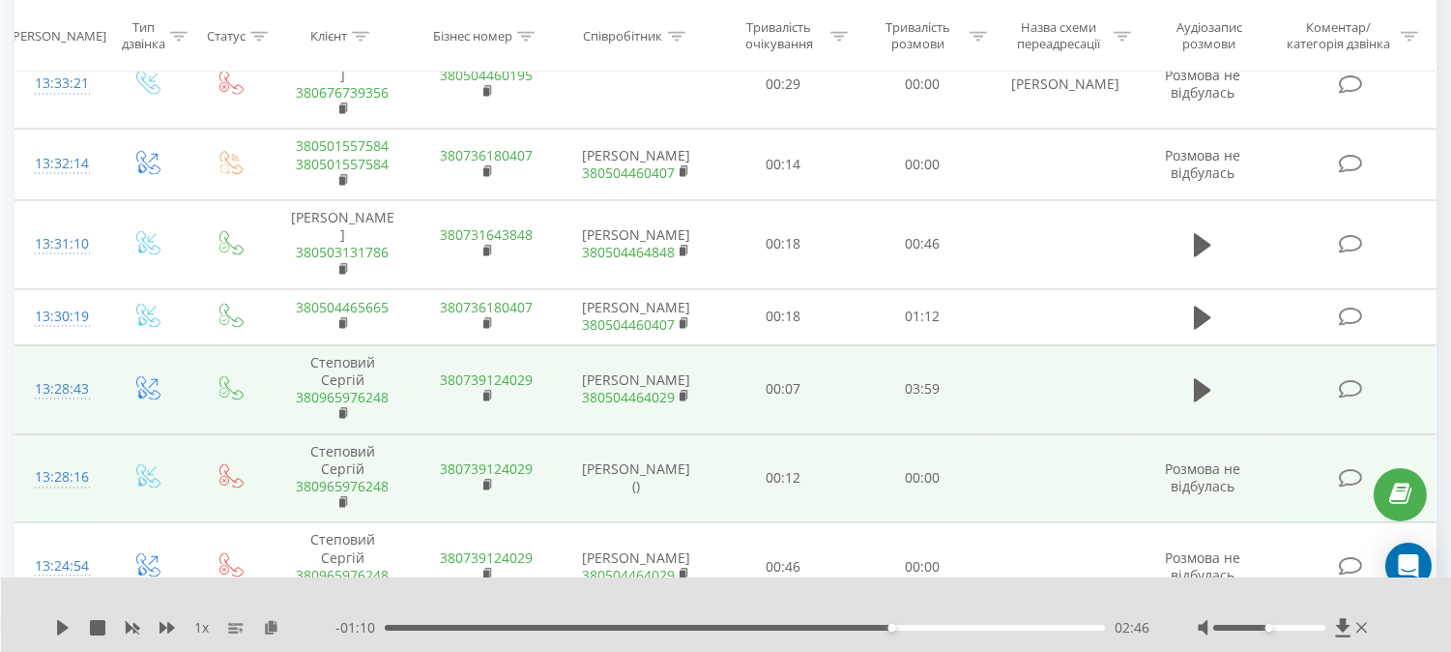
scroll to position [6849, 0]
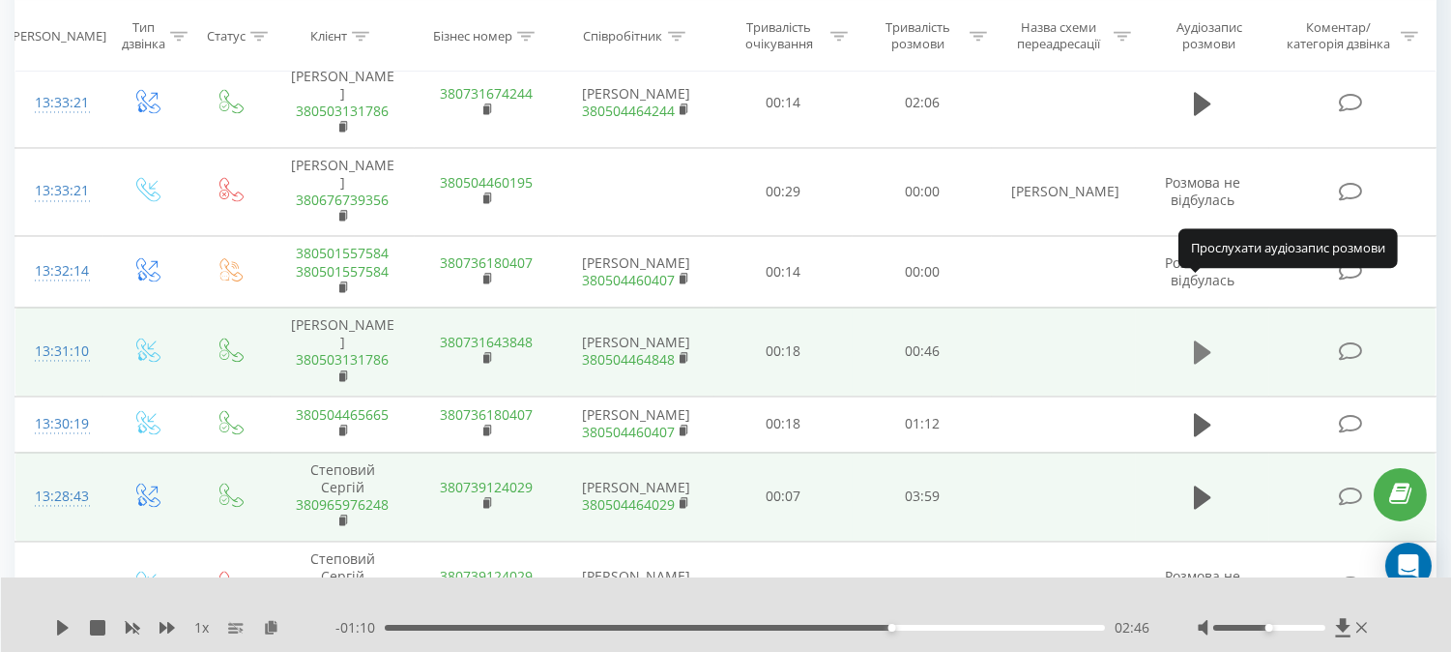
click at [1197, 340] on icon at bounding box center [1202, 351] width 17 height 23
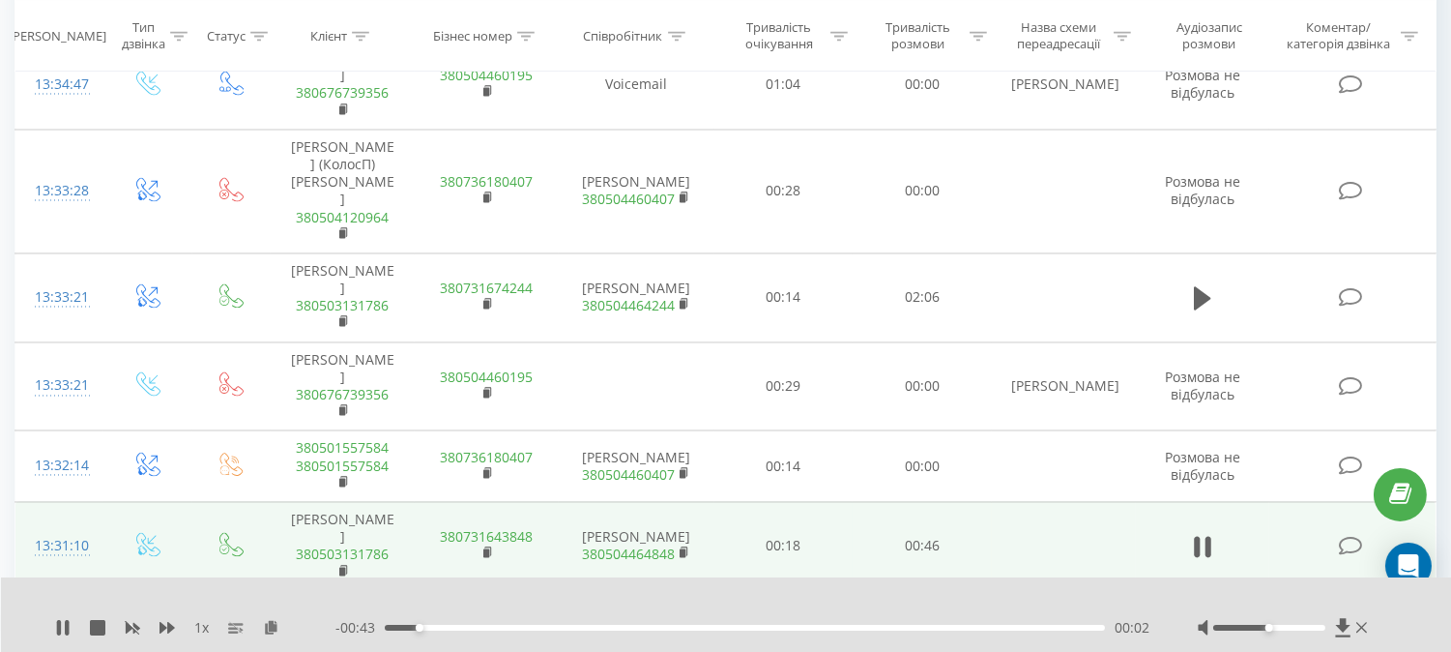
scroll to position [6635, 0]
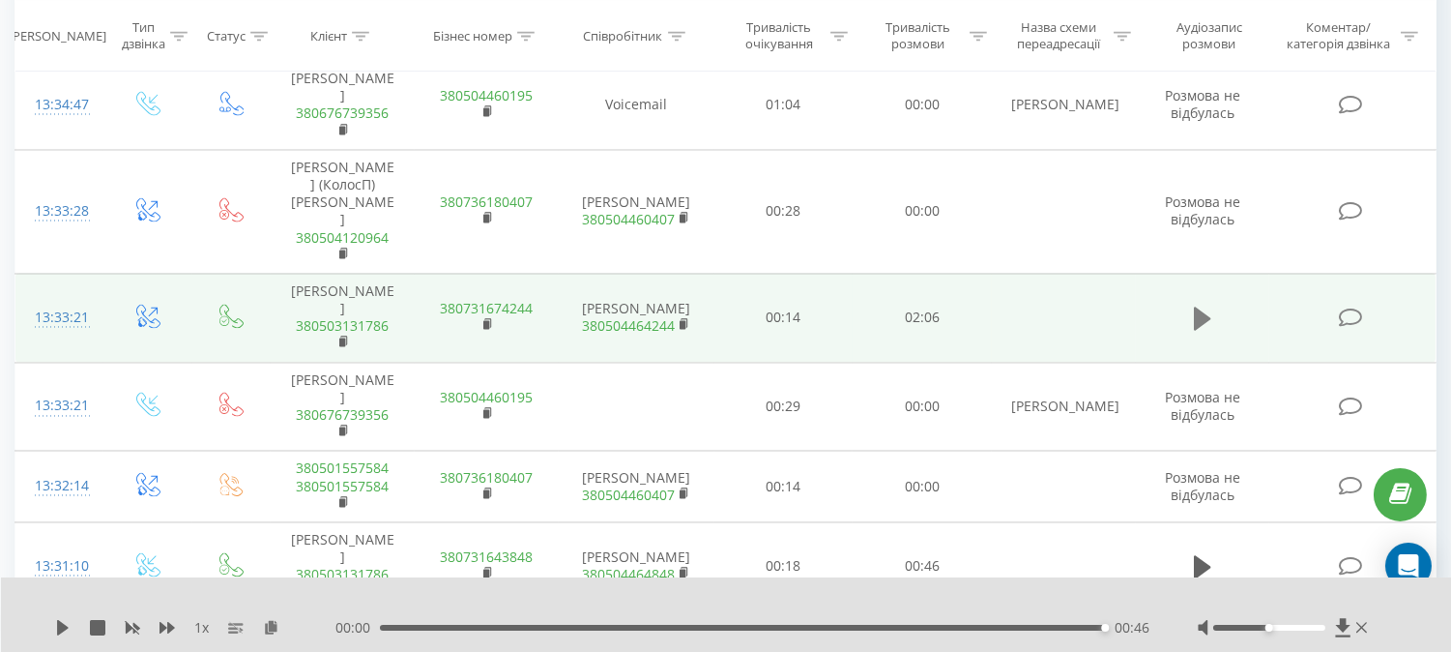
click at [1203, 306] on icon at bounding box center [1202, 317] width 17 height 23
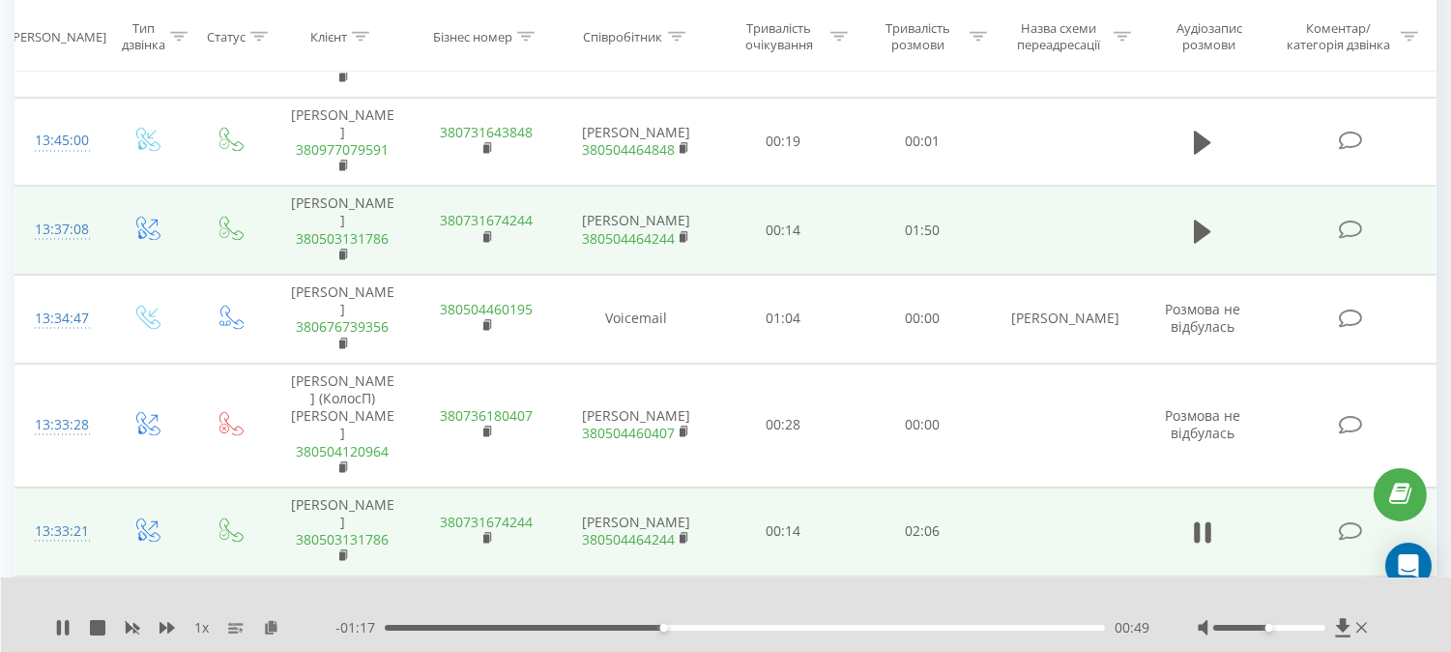
scroll to position [6313, 0]
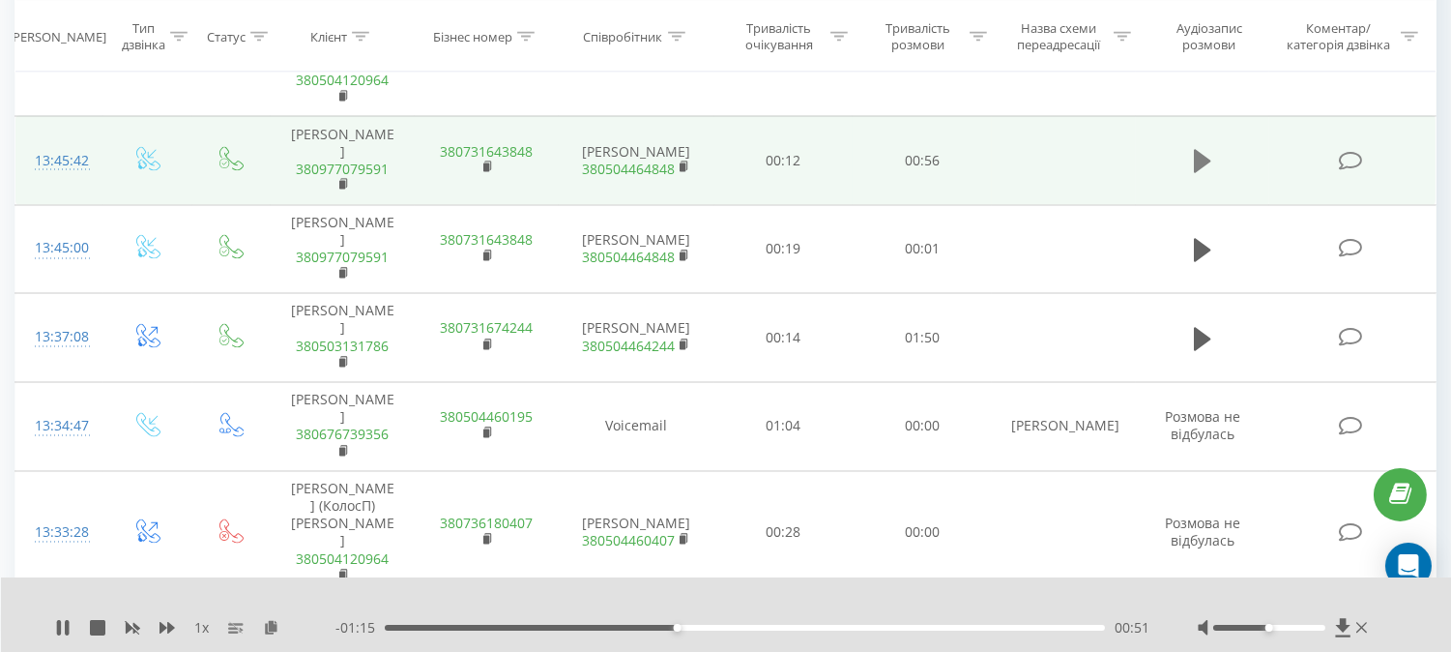
click at [1200, 150] on icon at bounding box center [1202, 161] width 17 height 23
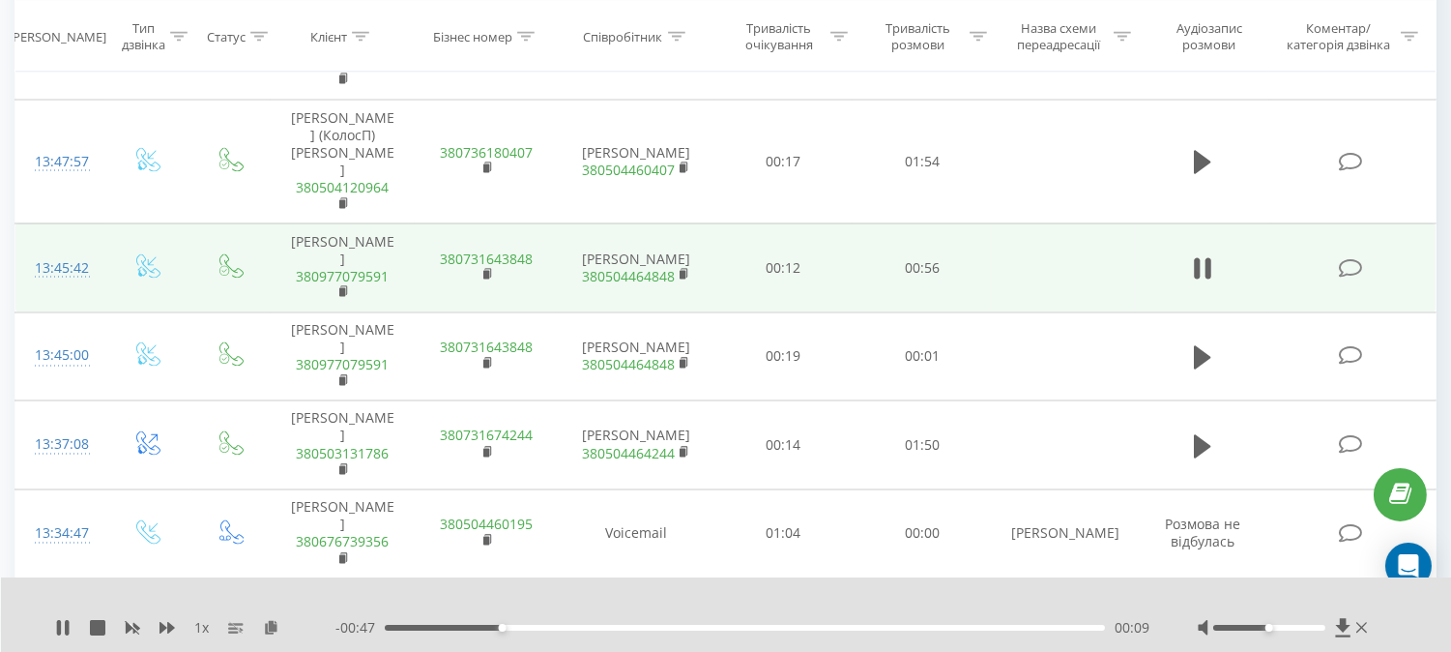
scroll to position [6097, 0]
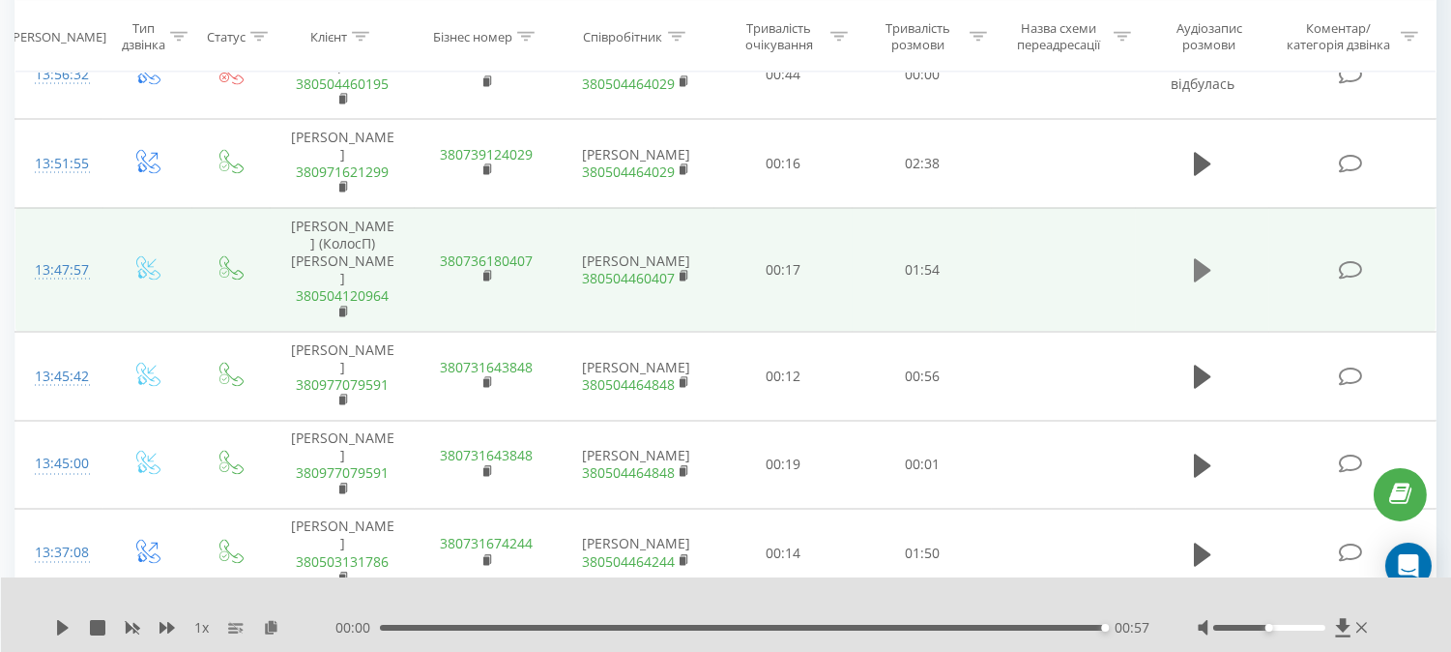
click at [1197, 259] on icon at bounding box center [1202, 270] width 17 height 23
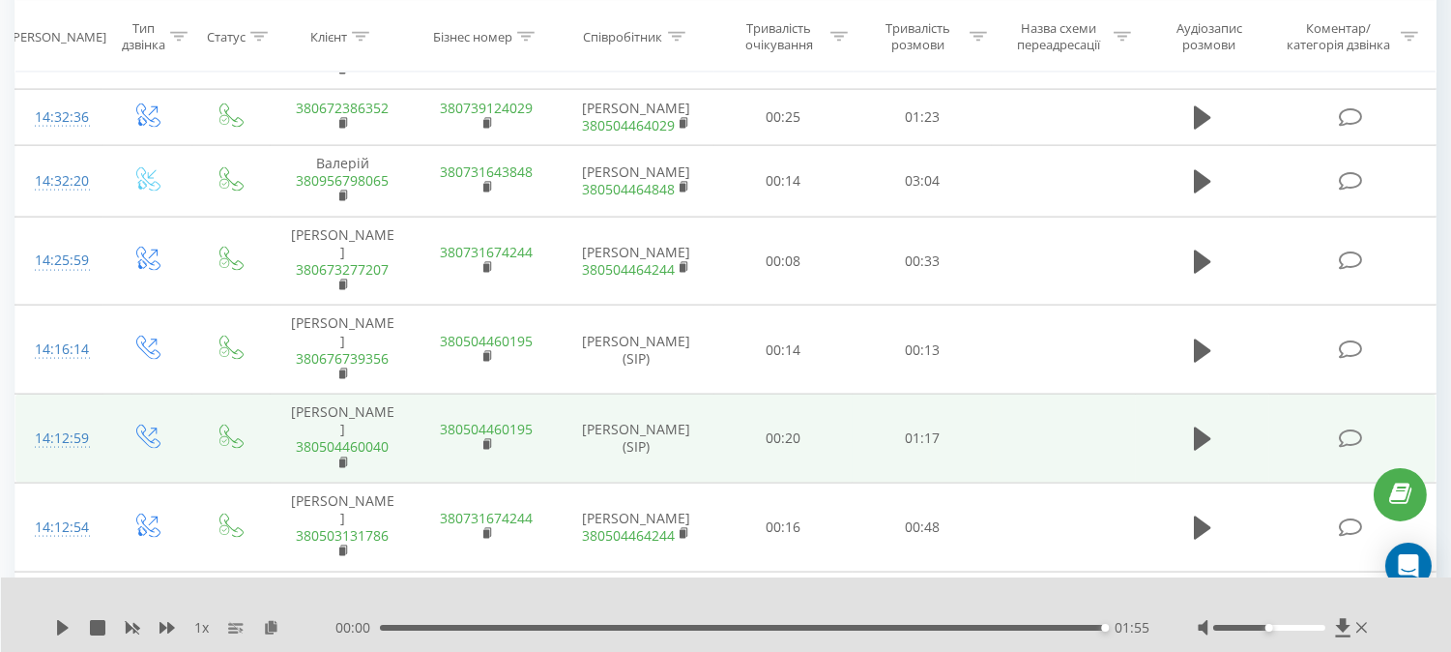
scroll to position [5024, 0]
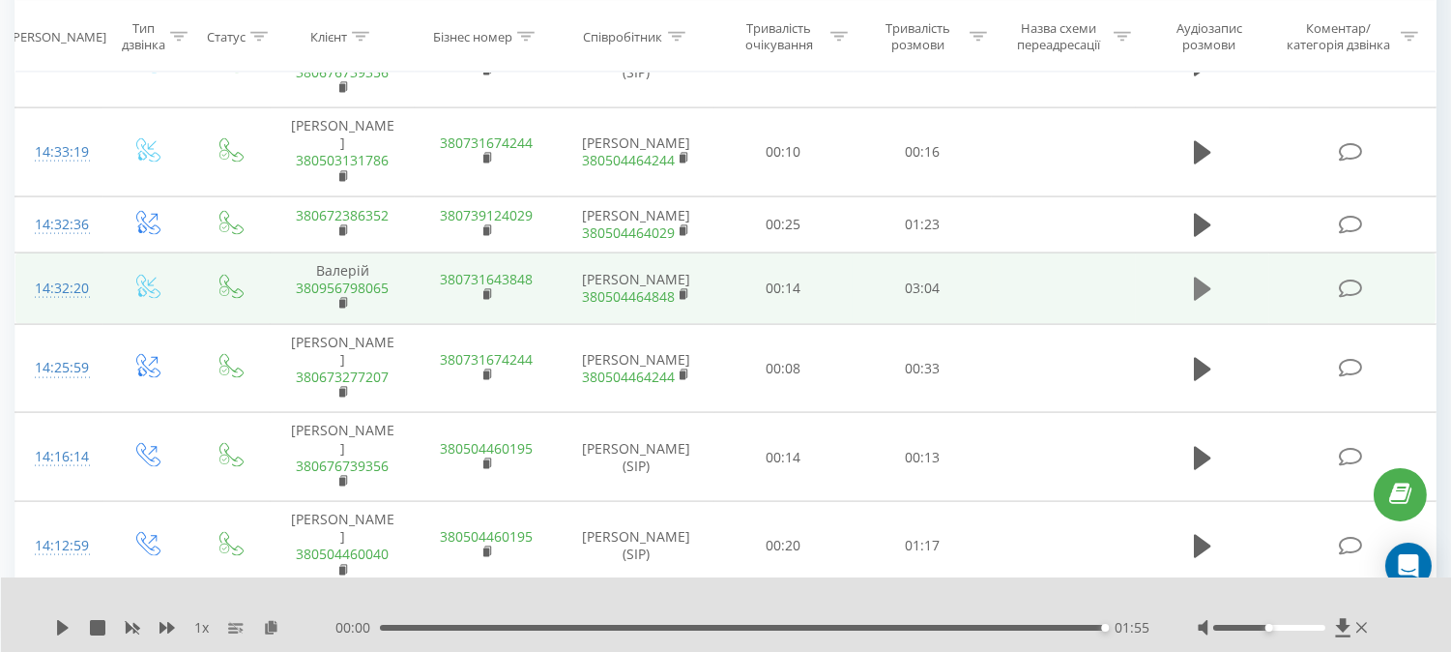
click at [1206, 277] on icon at bounding box center [1202, 288] width 17 height 23
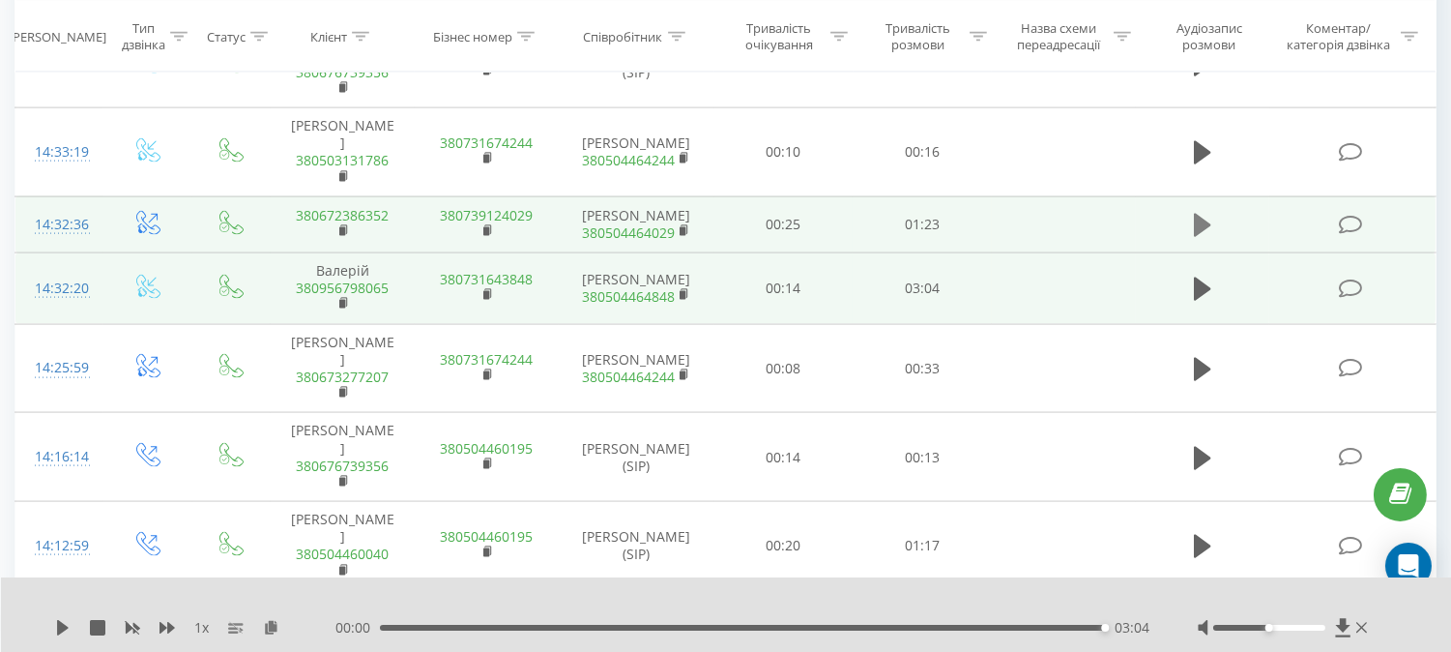
click at [1209, 212] on icon at bounding box center [1202, 225] width 17 height 27
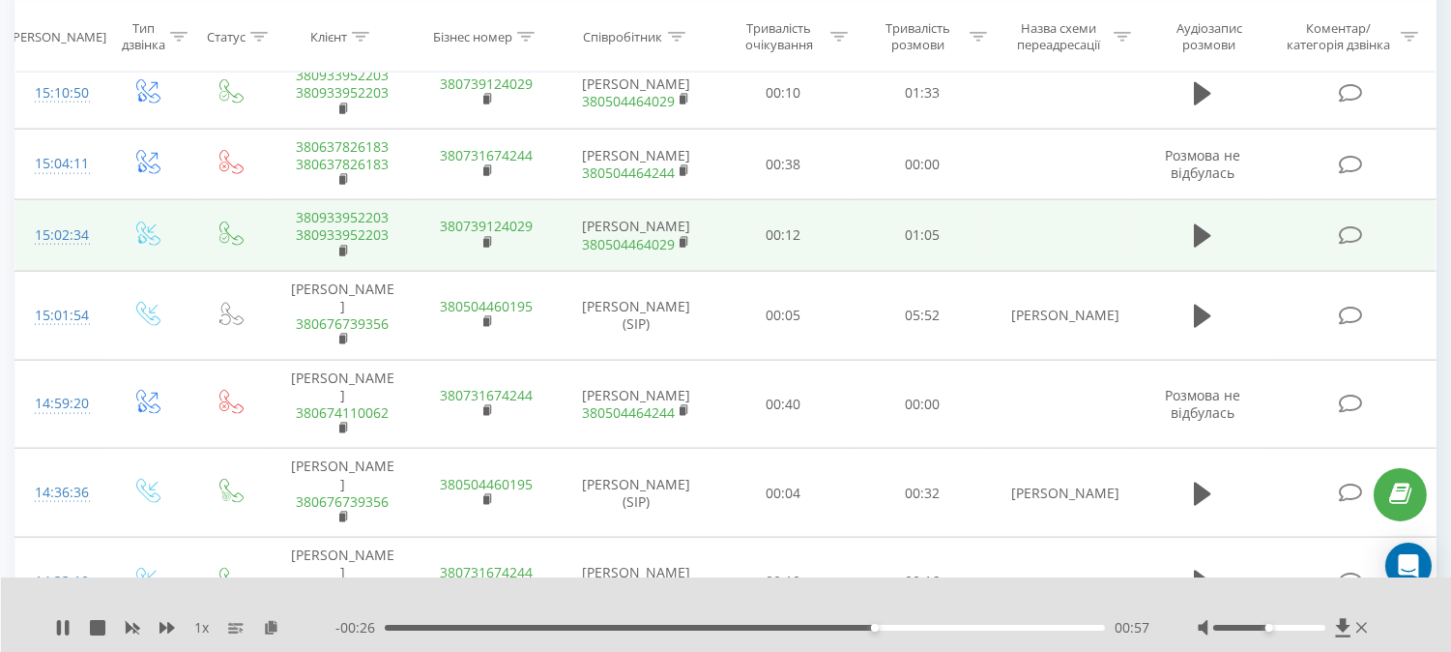
scroll to position [4487, 0]
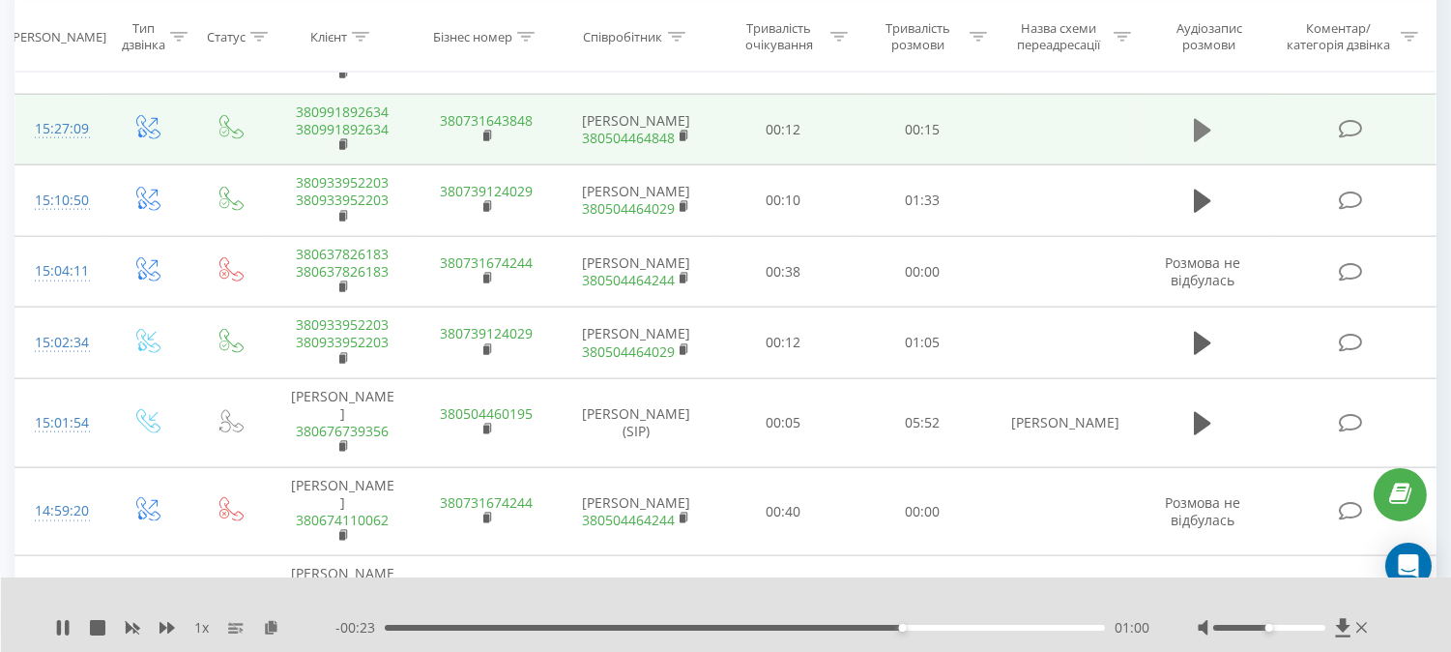
click at [1191, 116] on button at bounding box center [1202, 130] width 29 height 29
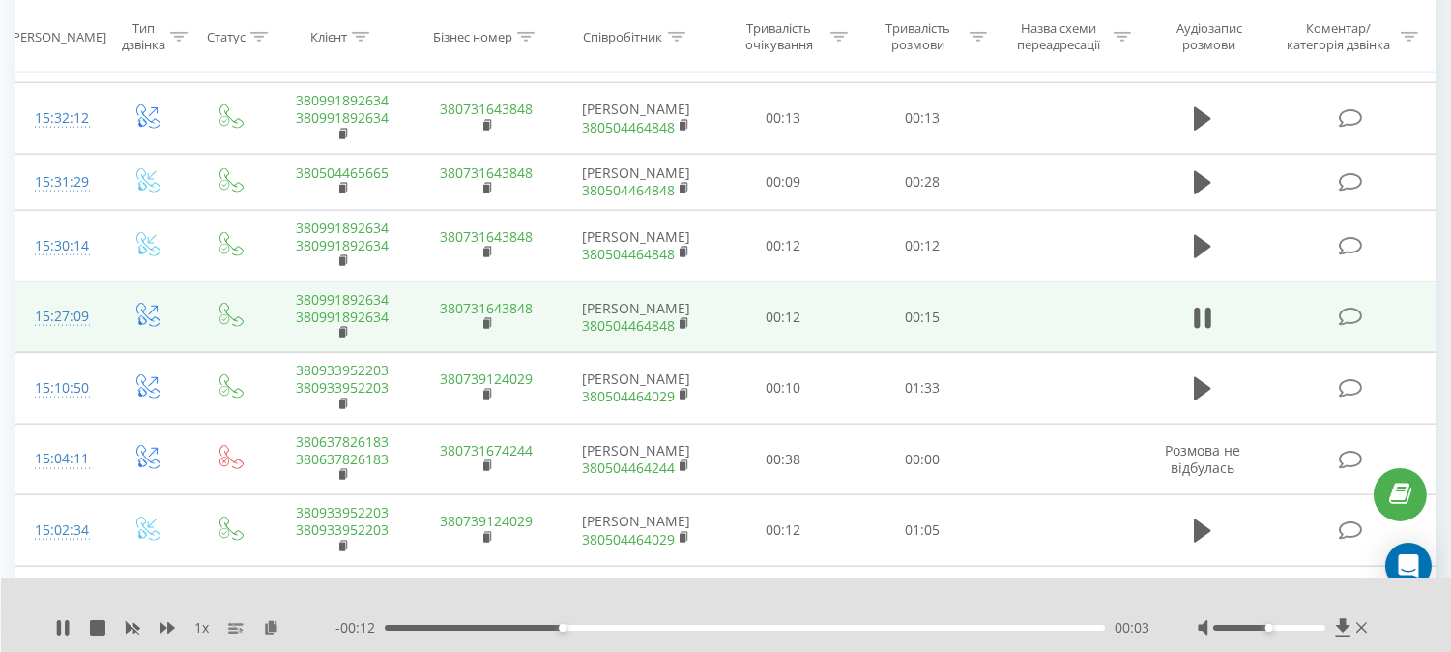
scroll to position [4272, 0]
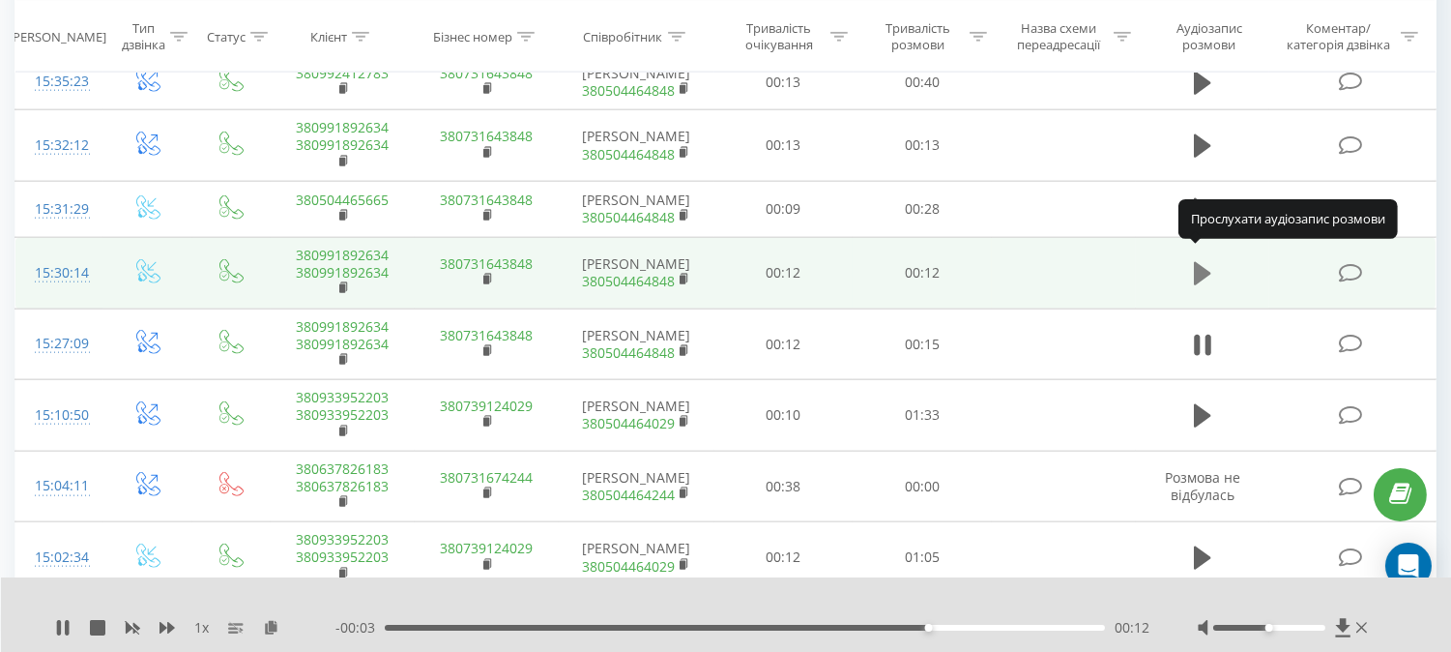
click at [1199, 262] on icon at bounding box center [1202, 273] width 17 height 23
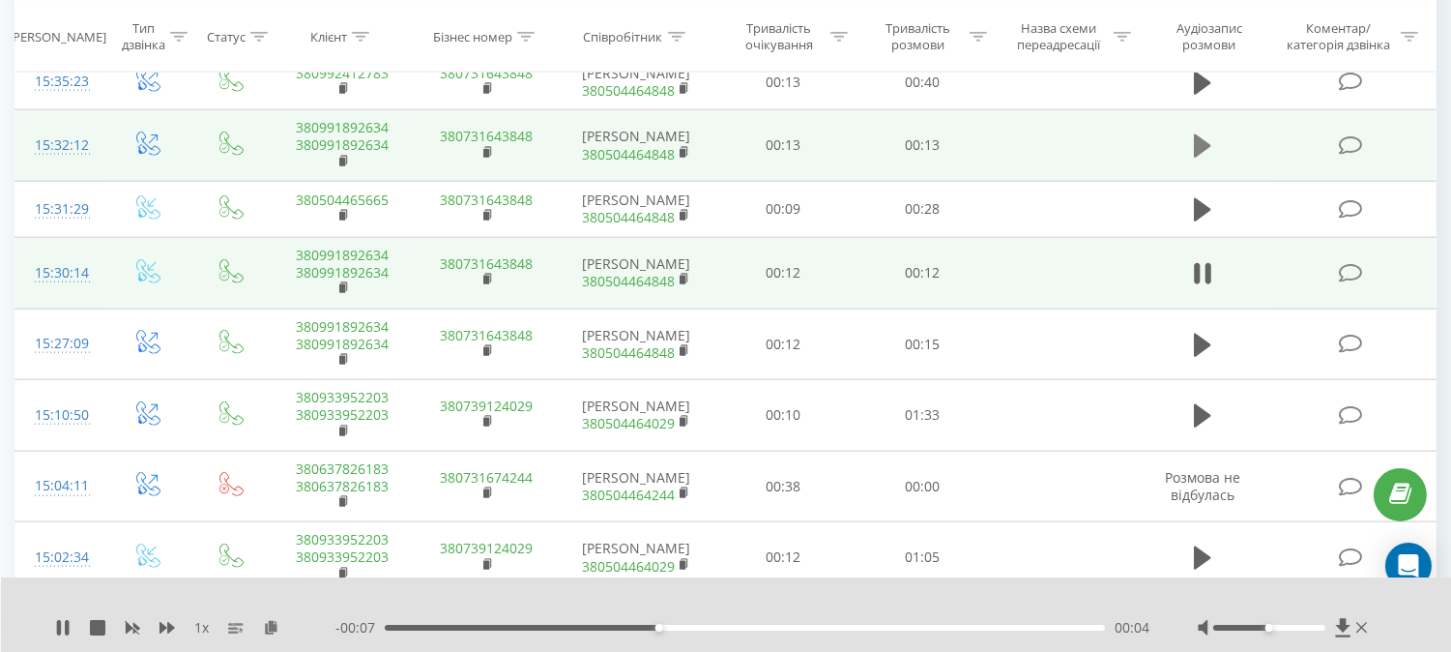
click at [1205, 132] on icon at bounding box center [1202, 145] width 17 height 27
